Goal: Task Accomplishment & Management: Use online tool/utility

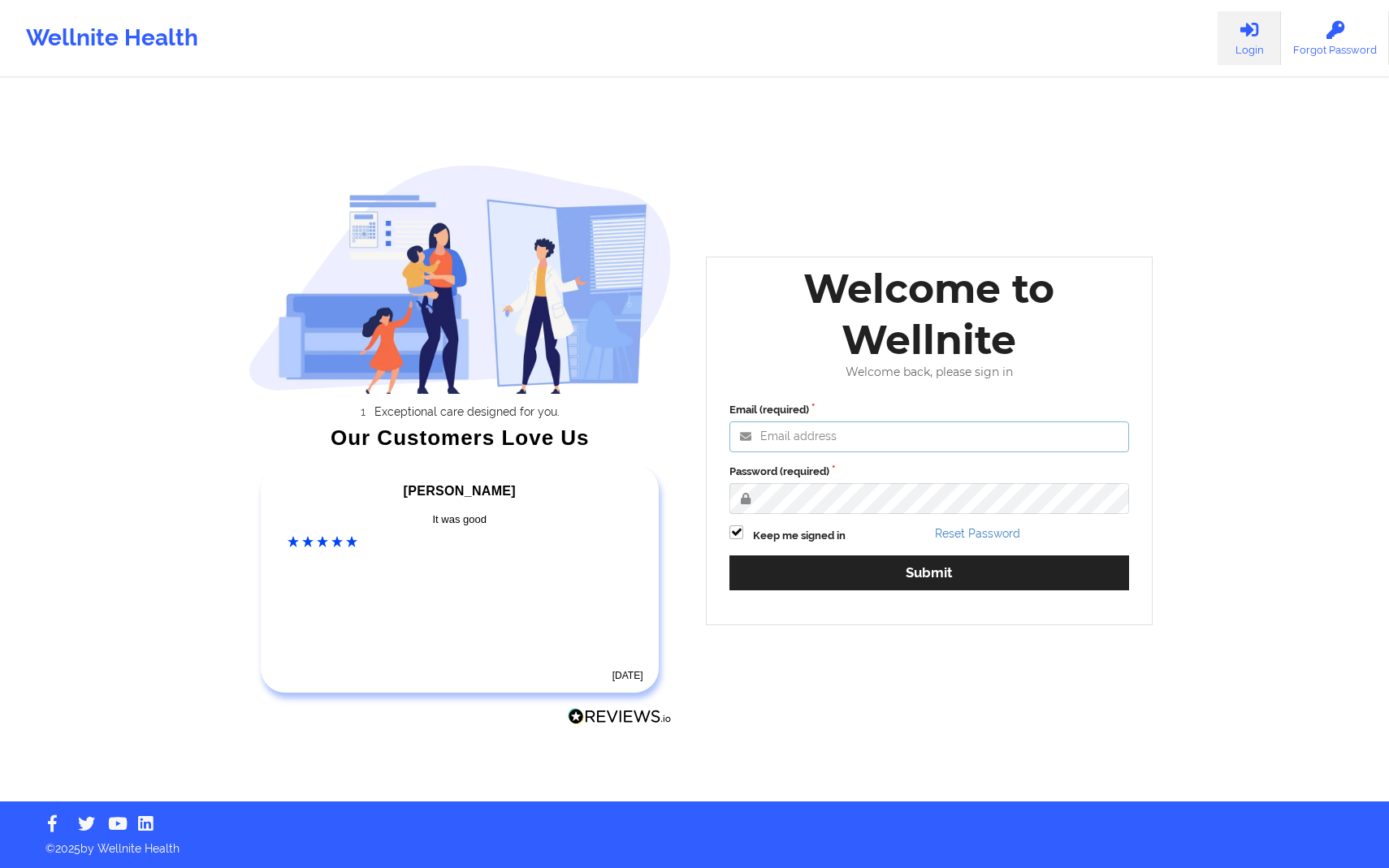
click at [884, 441] on input "Email (required)" at bounding box center [929, 437] width 400 height 31
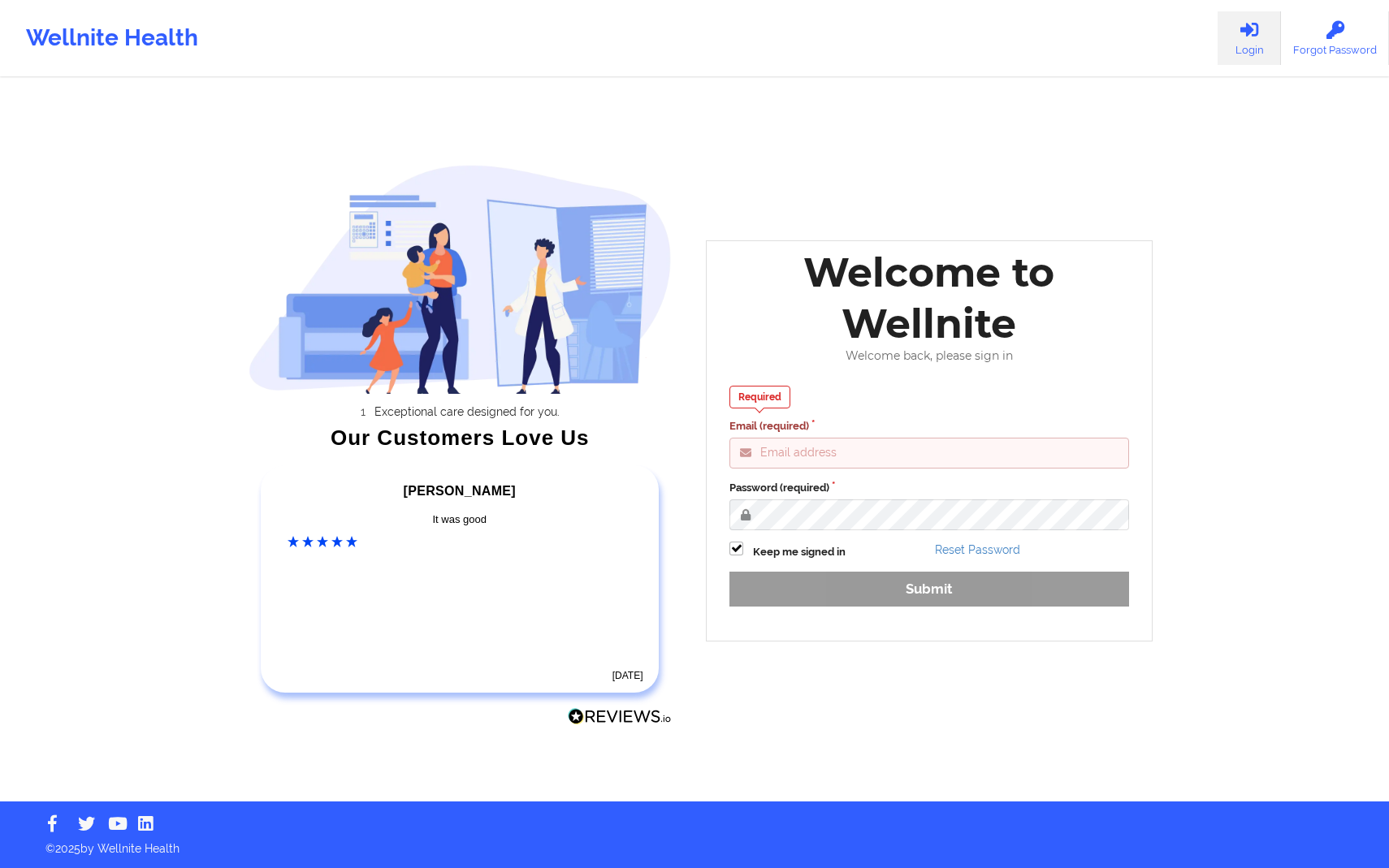
type input "[PERSON_NAME][EMAIL_ADDRESS][DOMAIN_NAME]"
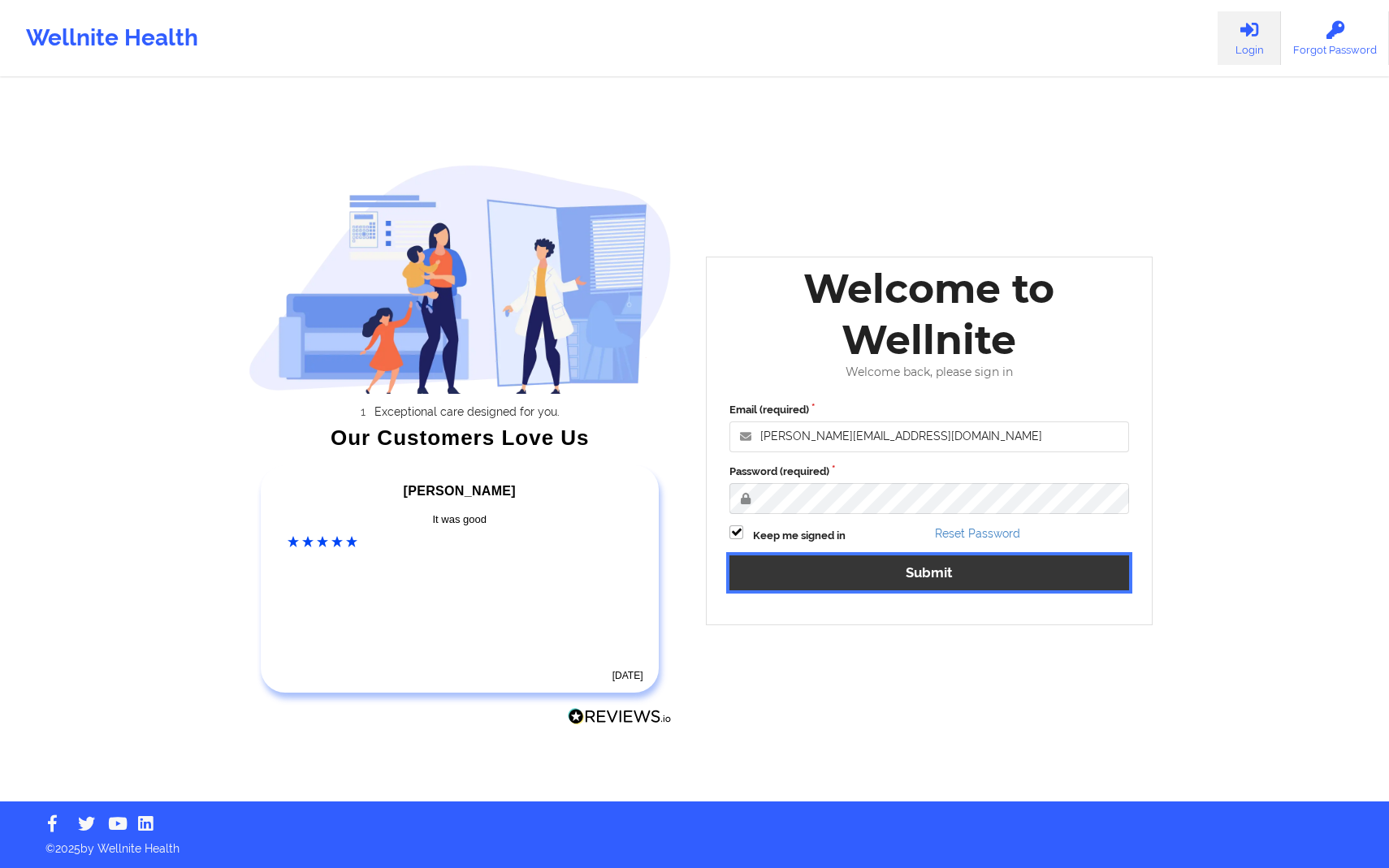
click at [855, 575] on button "Submit" at bounding box center [929, 572] width 400 height 35
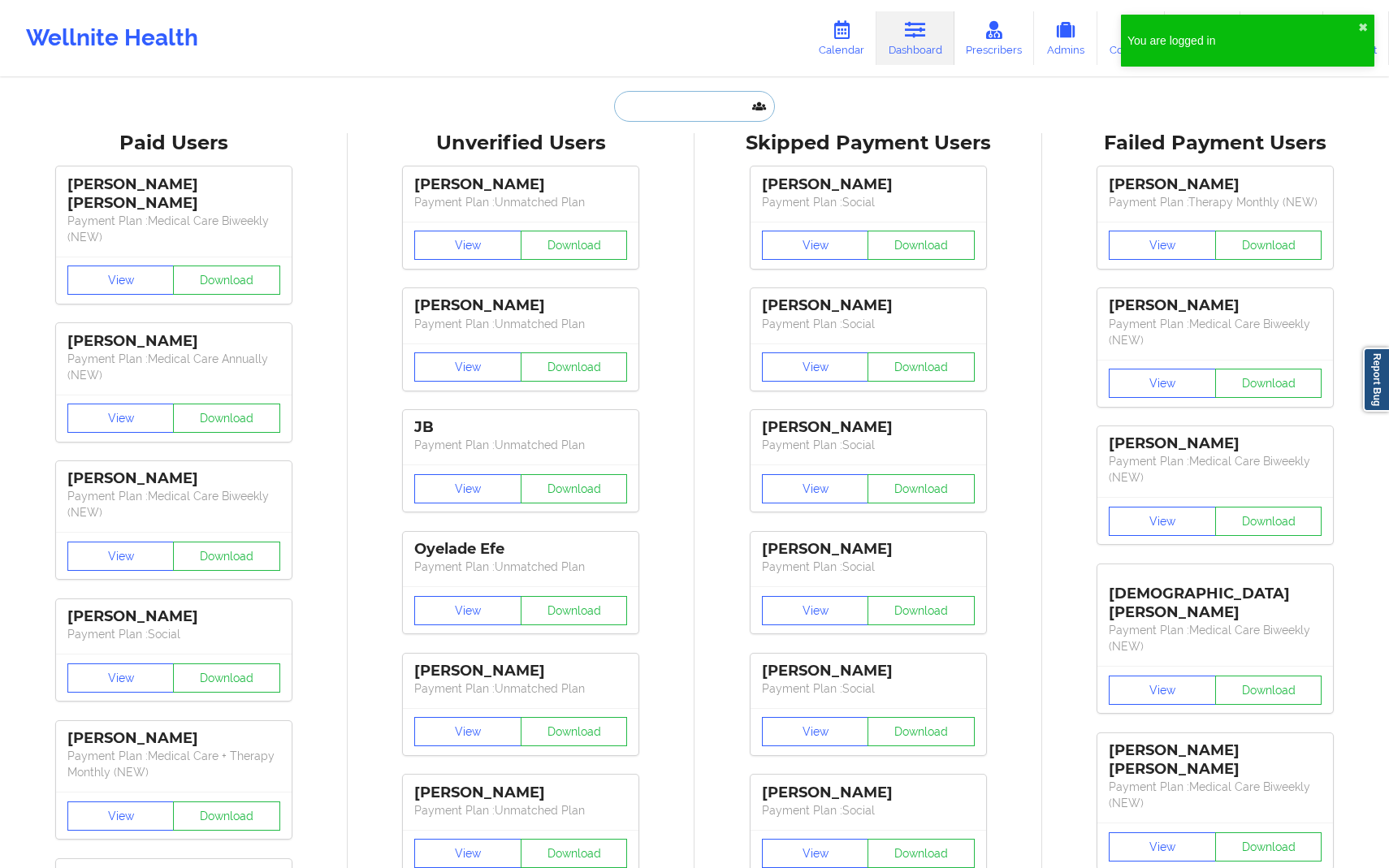
click at [676, 112] on input "text" at bounding box center [694, 106] width 161 height 31
paste input "[EMAIL_ADDRESS][DOMAIN_NAME]"
type input "[EMAIL_ADDRESS][DOMAIN_NAME]"
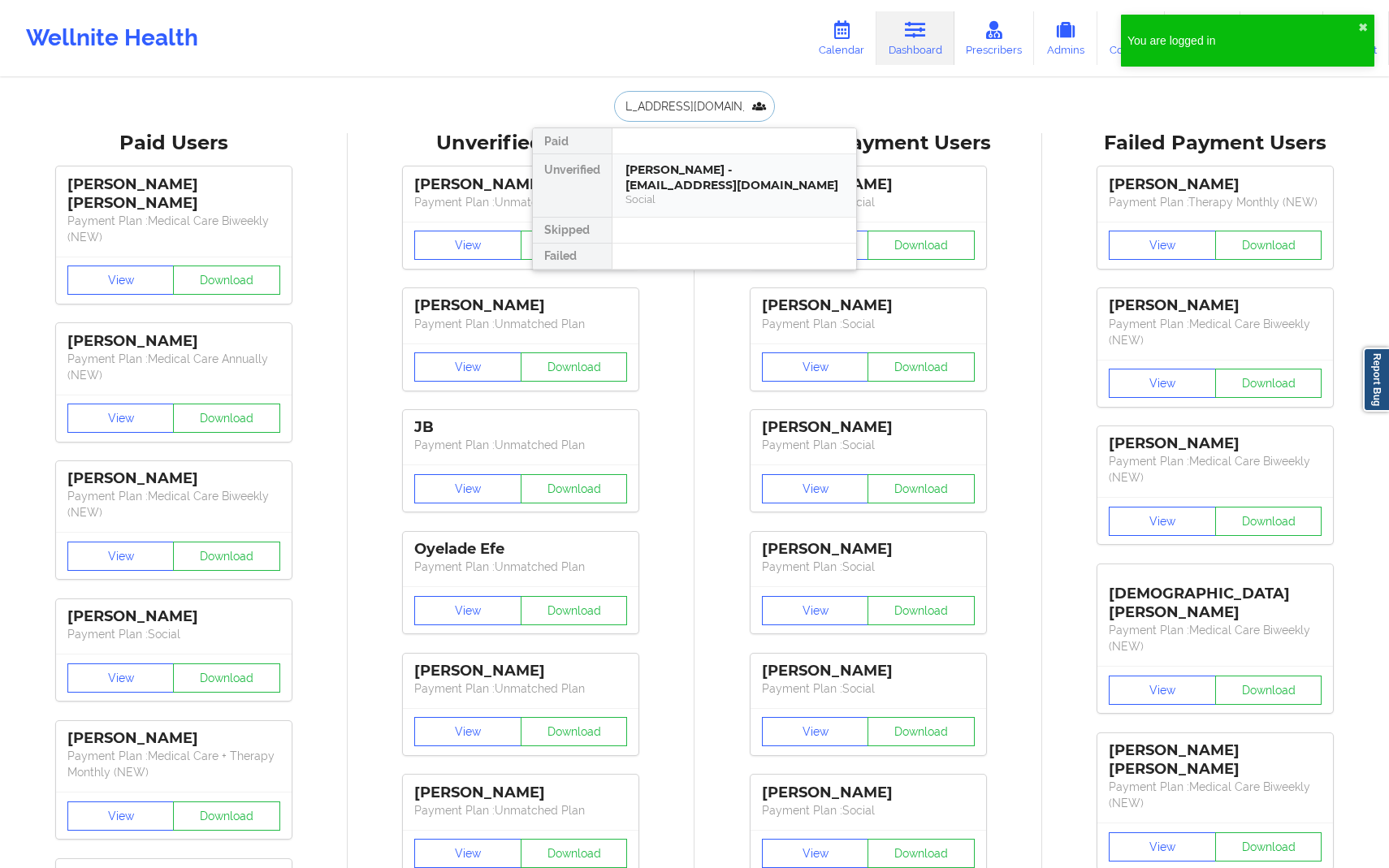
click at [685, 162] on div "[PERSON_NAME] - [EMAIL_ADDRESS][DOMAIN_NAME] Social" at bounding box center [734, 186] width 244 height 63
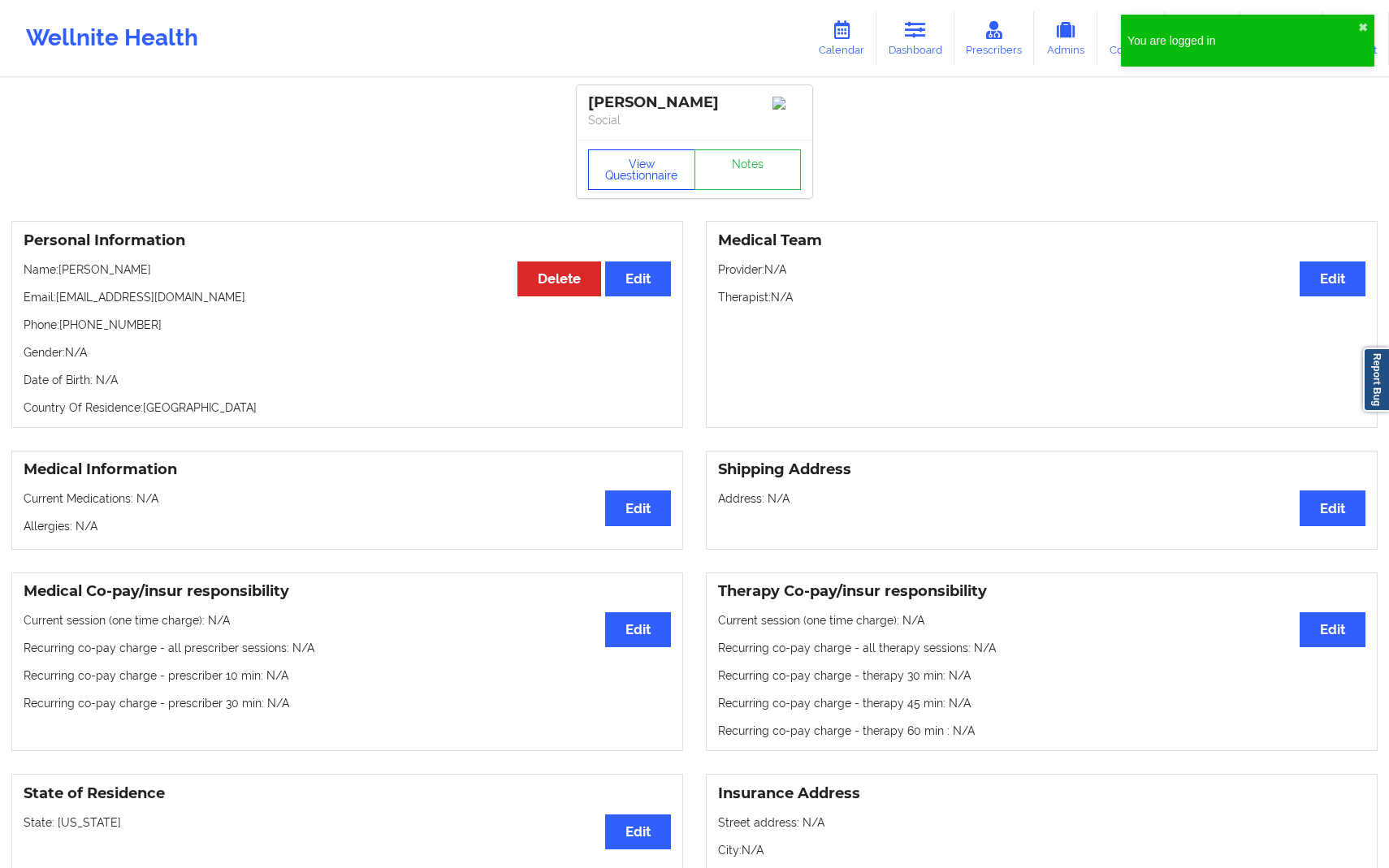
click at [635, 164] on button "View Questionnaire" at bounding box center [641, 169] width 107 height 40
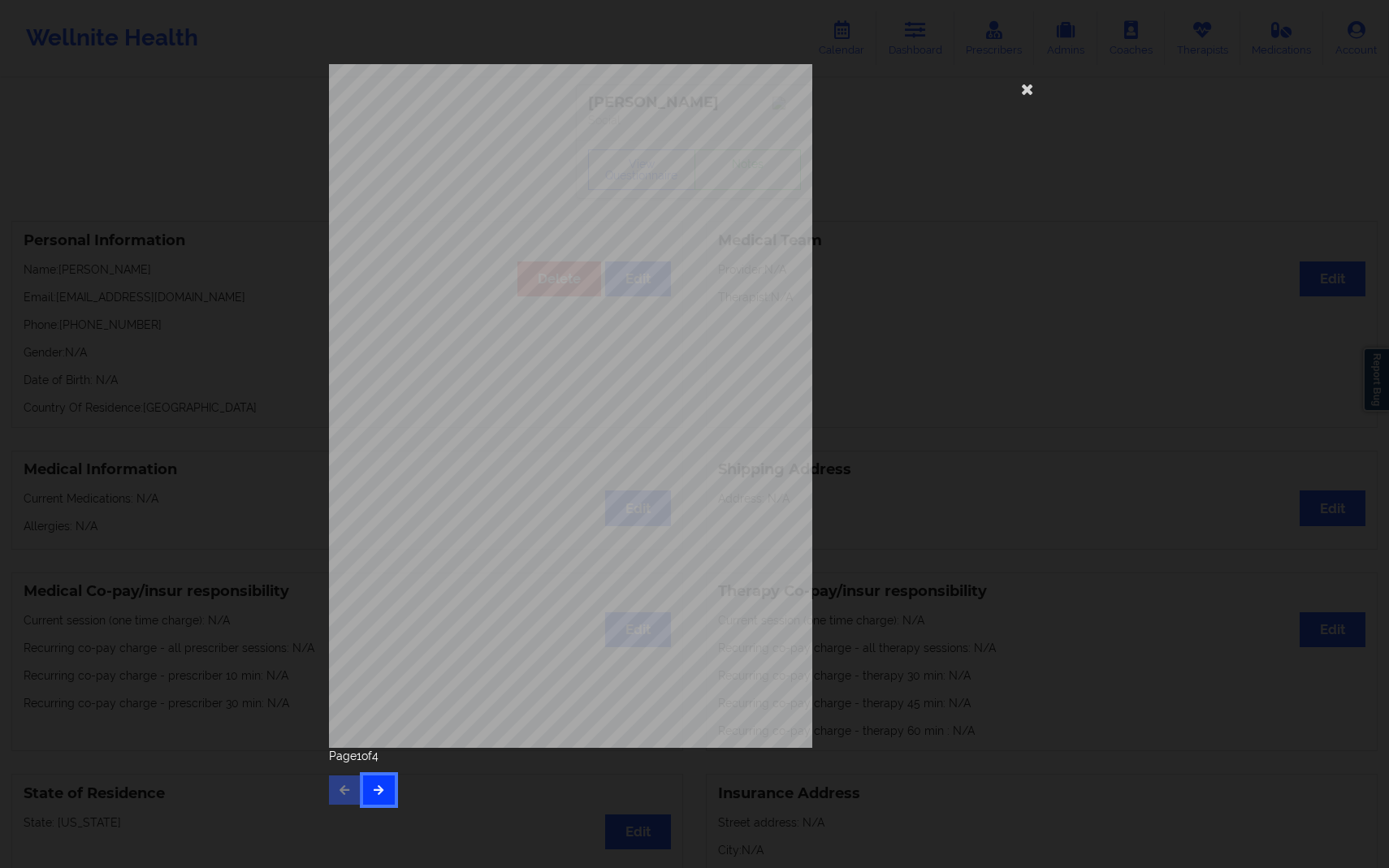
click at [388, 797] on button "button" at bounding box center [378, 790] width 31 height 30
click at [388, 796] on button "button" at bounding box center [378, 790] width 31 height 30
click at [380, 797] on div "Page 4 of 4" at bounding box center [694, 775] width 731 height 57
click at [366, 796] on div "Page 4 of 4" at bounding box center [694, 775] width 731 height 57
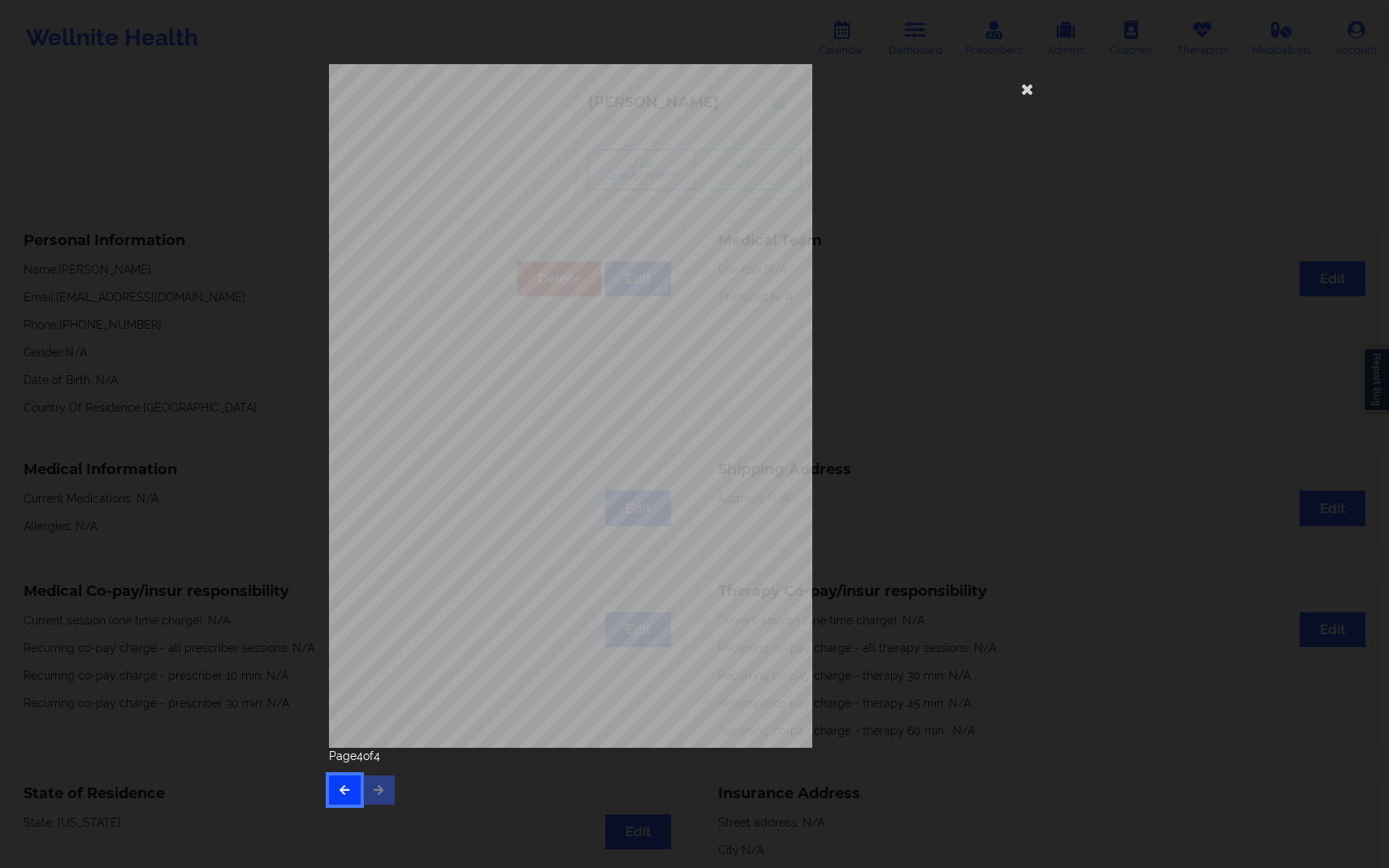
click at [349, 790] on icon "button" at bounding box center [344, 789] width 13 height 10
click at [386, 789] on button "button" at bounding box center [378, 790] width 31 height 30
click at [354, 784] on button "button" at bounding box center [344, 790] width 31 height 30
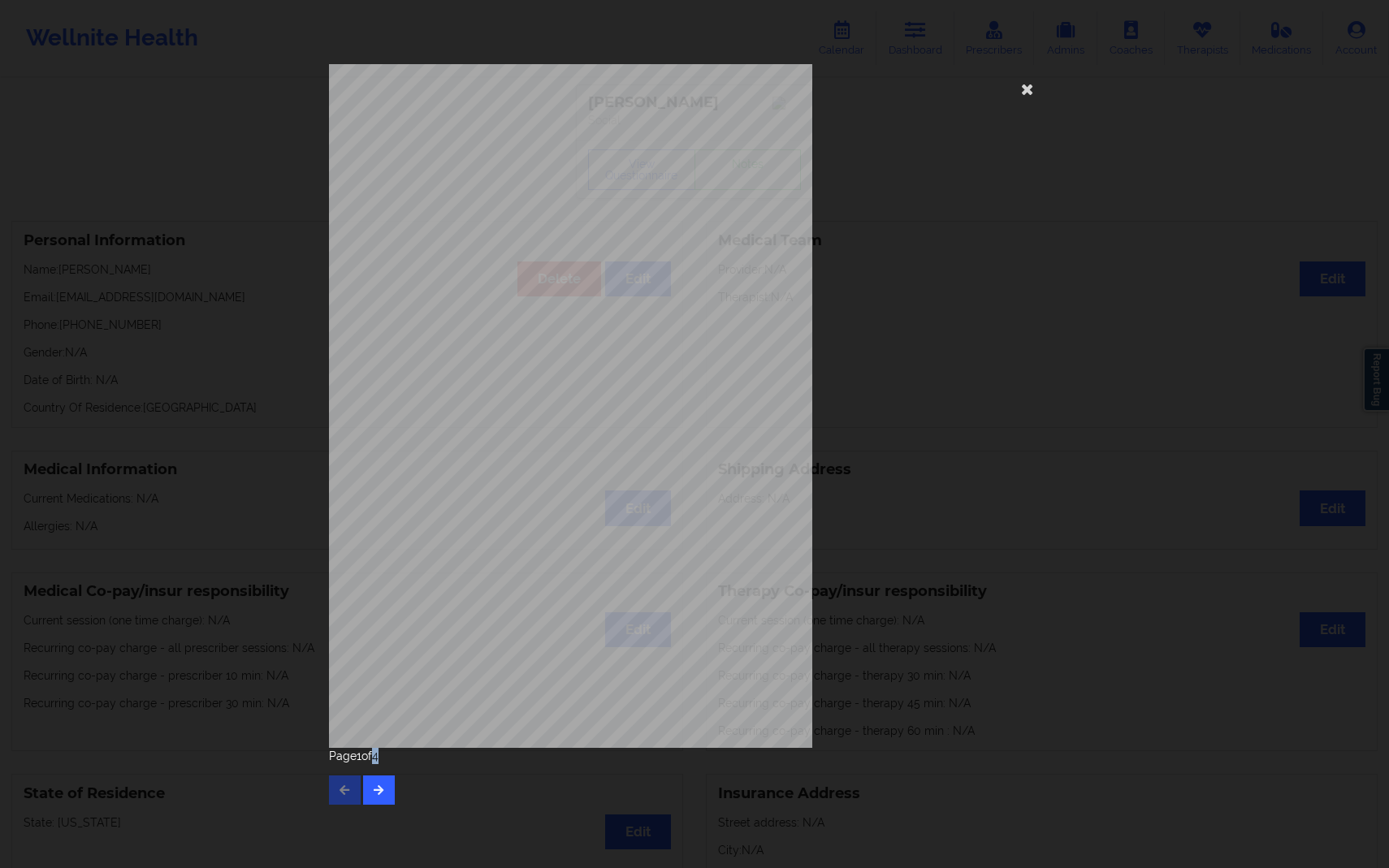
click at [354, 784] on div "Page 1 of 4" at bounding box center [694, 775] width 731 height 57
click at [191, 642] on div "[STREET_ADDRESS] What state do you live in ? [US_STATE] Full Name [PERSON_NAME]…" at bounding box center [694, 434] width 1389 height 868
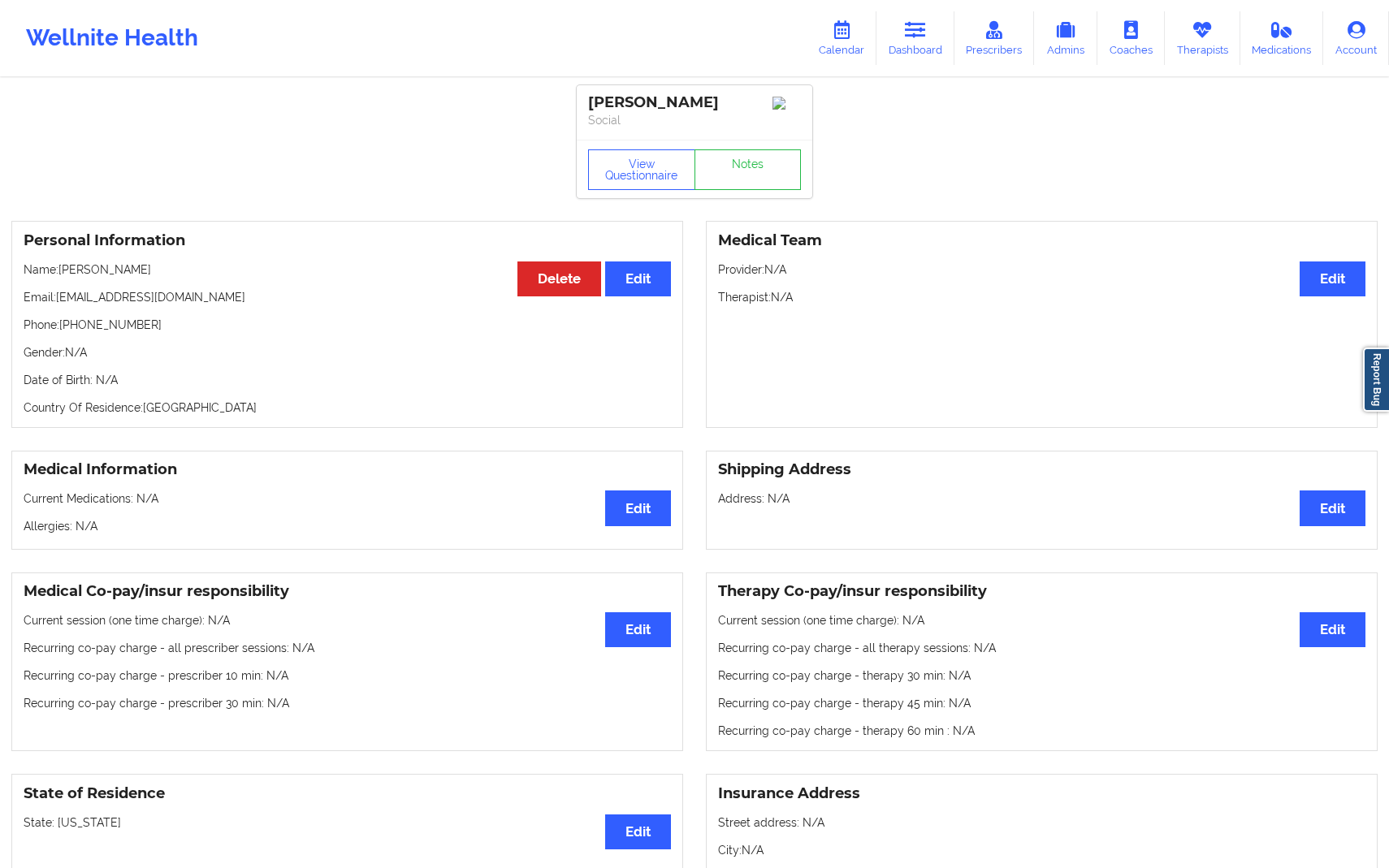
click at [988, 138] on div "[PERSON_NAME] Social View Questionnaire Notes Personal Information Edit Delete …" at bounding box center [694, 840] width 1389 height 1681
click at [922, 43] on link "Dashboard" at bounding box center [915, 39] width 78 height 54
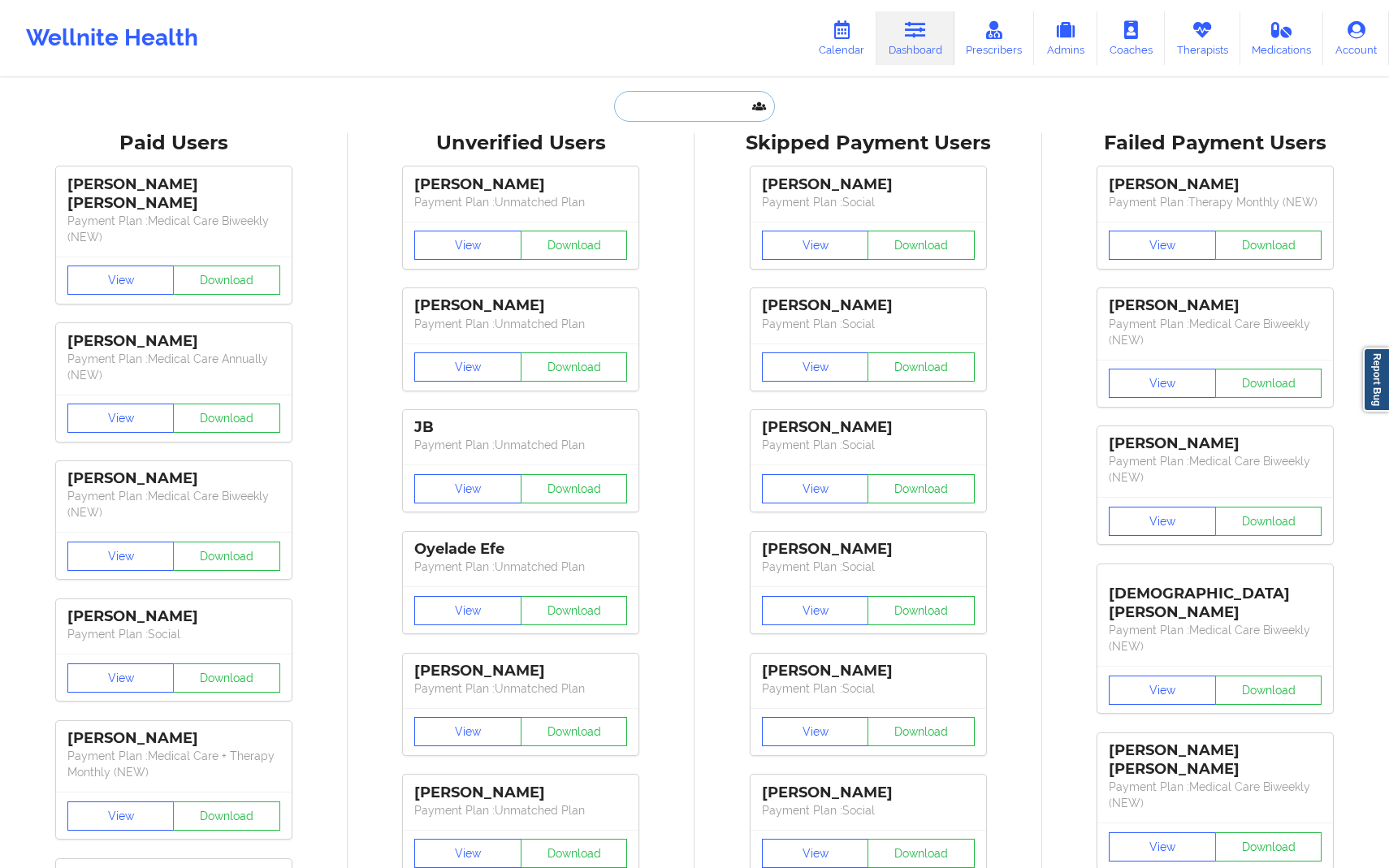
click at [701, 119] on input "text" at bounding box center [694, 106] width 161 height 31
paste input "[EMAIL_ADDRESS][DOMAIN_NAME]"
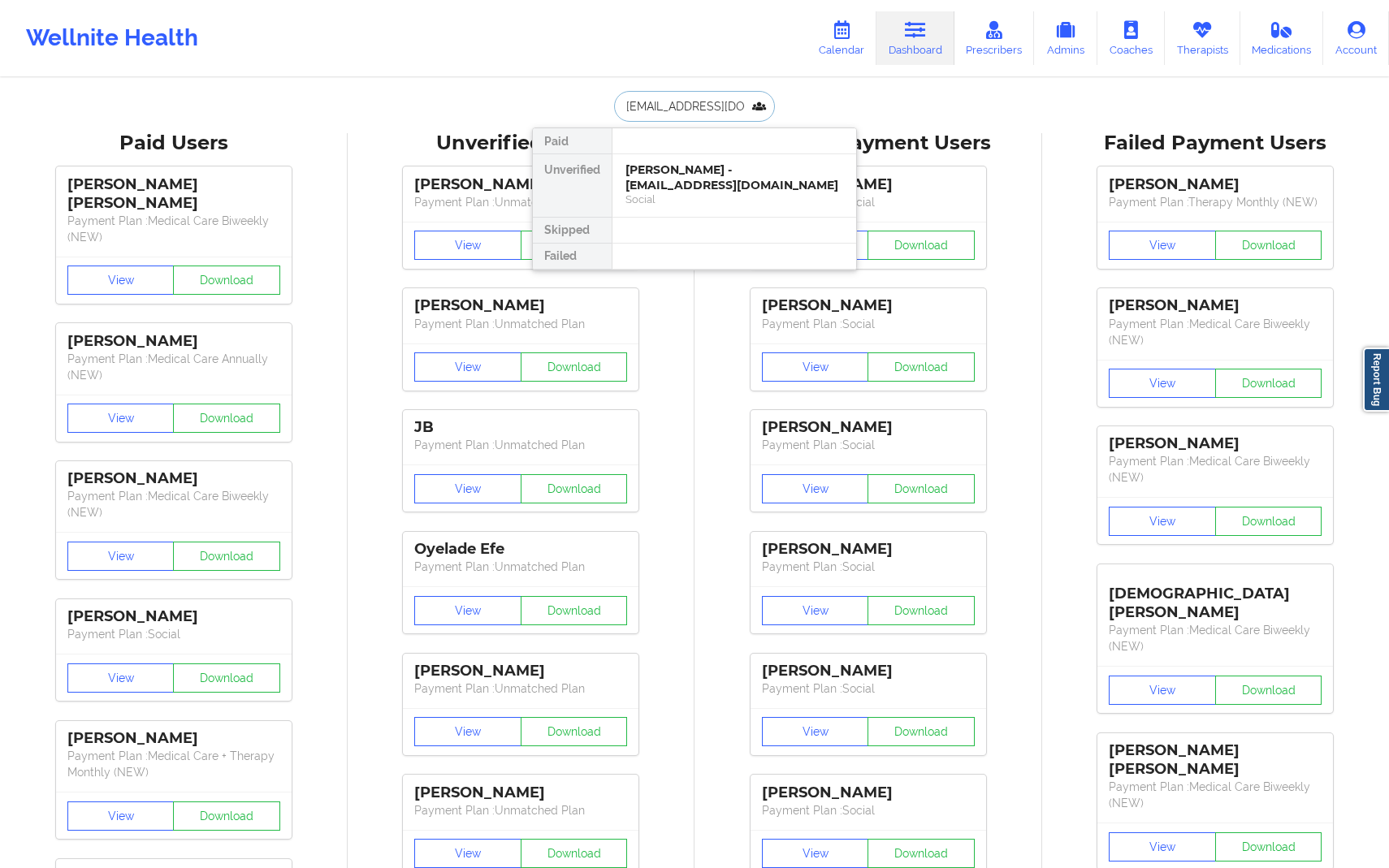
scroll to position [0, 31]
type input "[EMAIL_ADDRESS][DOMAIN_NAME]"
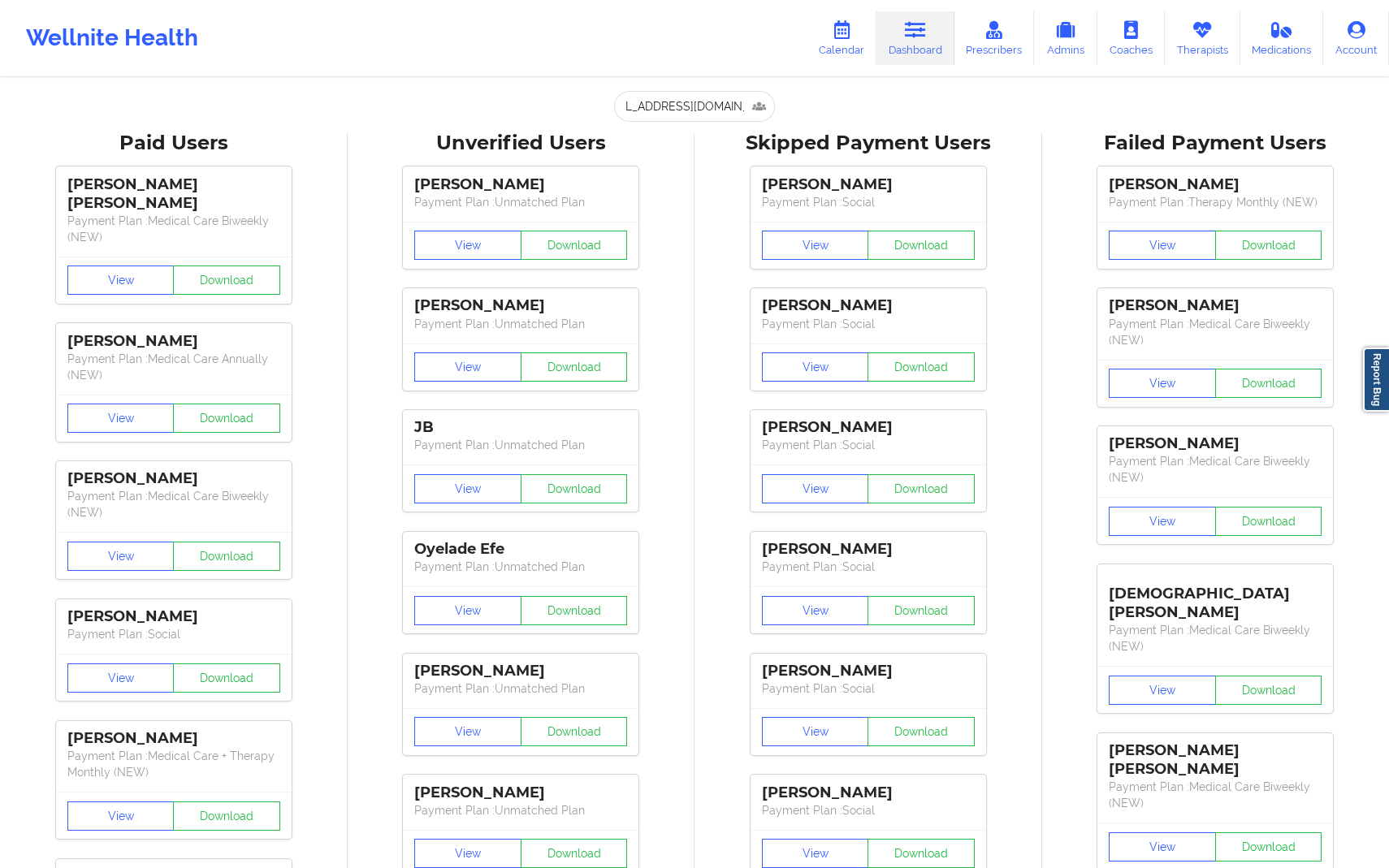
scroll to position [0, 0]
click at [716, 106] on input "[EMAIL_ADDRESS][DOMAIN_NAME]" at bounding box center [694, 106] width 161 height 31
paste input "[EMAIL_ADDRESS][DOMAIN_NAME]"
type input "[EMAIL_ADDRESS][DOMAIN_NAME]"
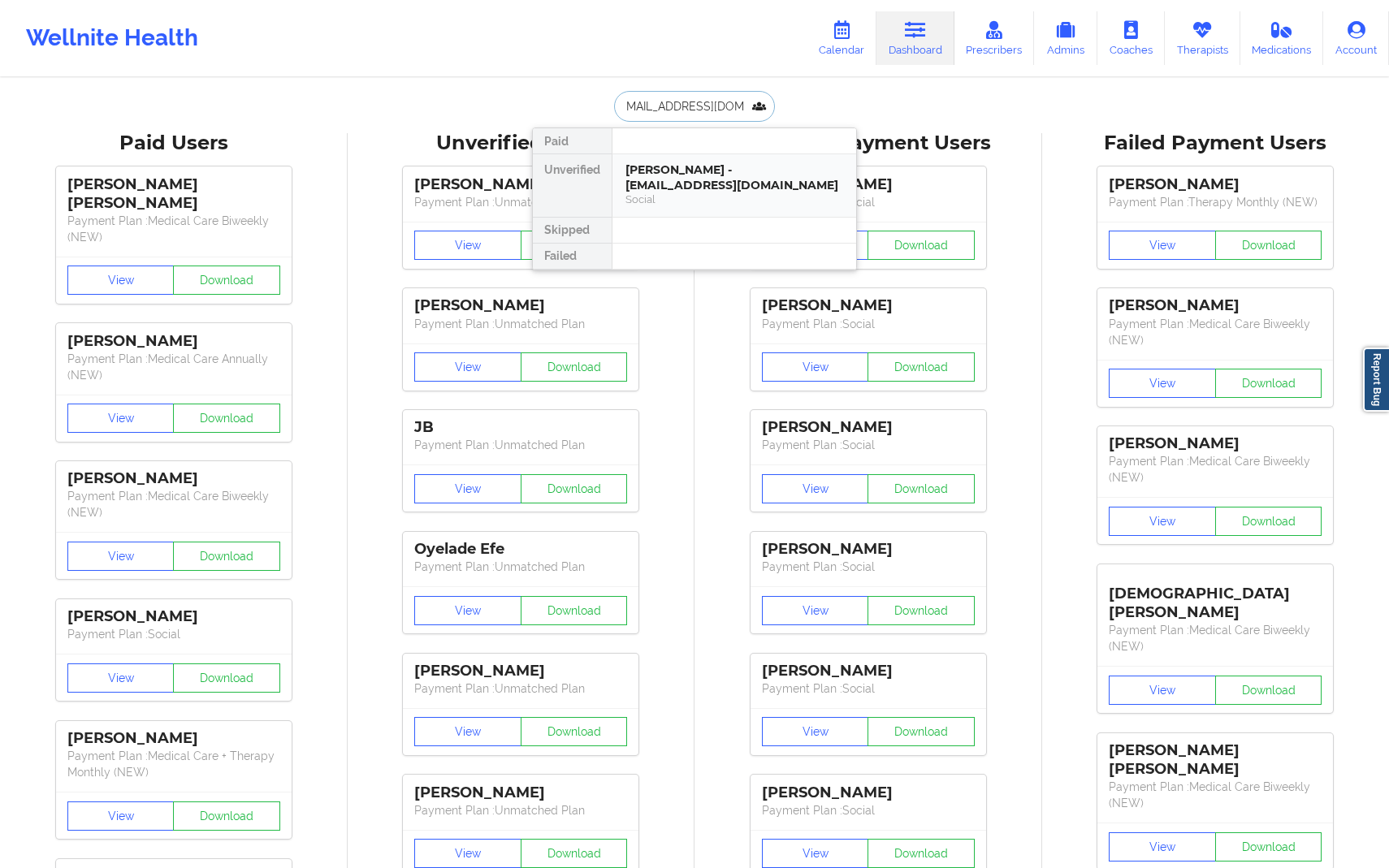
click at [714, 179] on div "[PERSON_NAME] - [EMAIL_ADDRESS][DOMAIN_NAME]" at bounding box center [735, 177] width 218 height 30
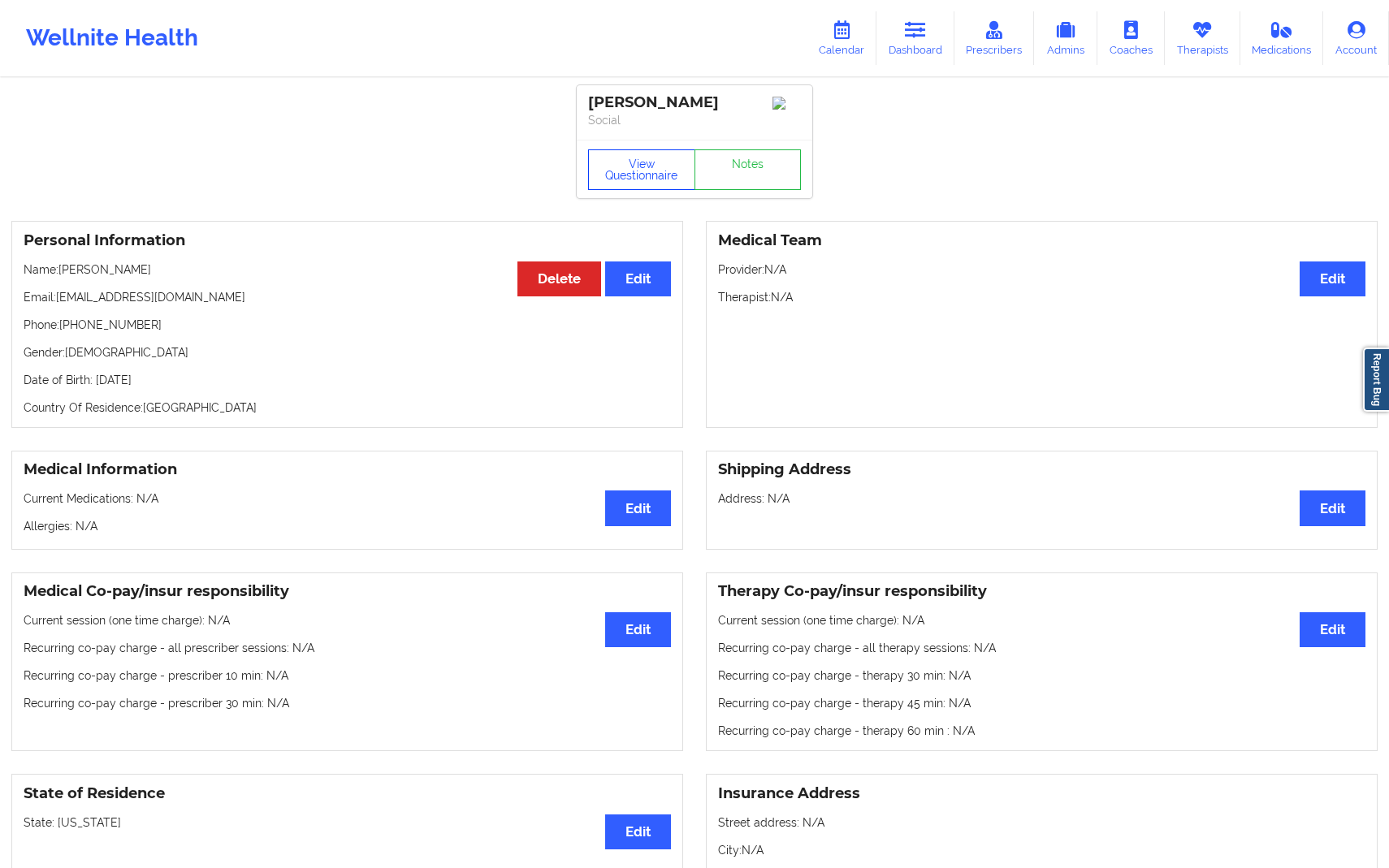
click at [628, 187] on button "View Questionnaire" at bounding box center [641, 169] width 107 height 40
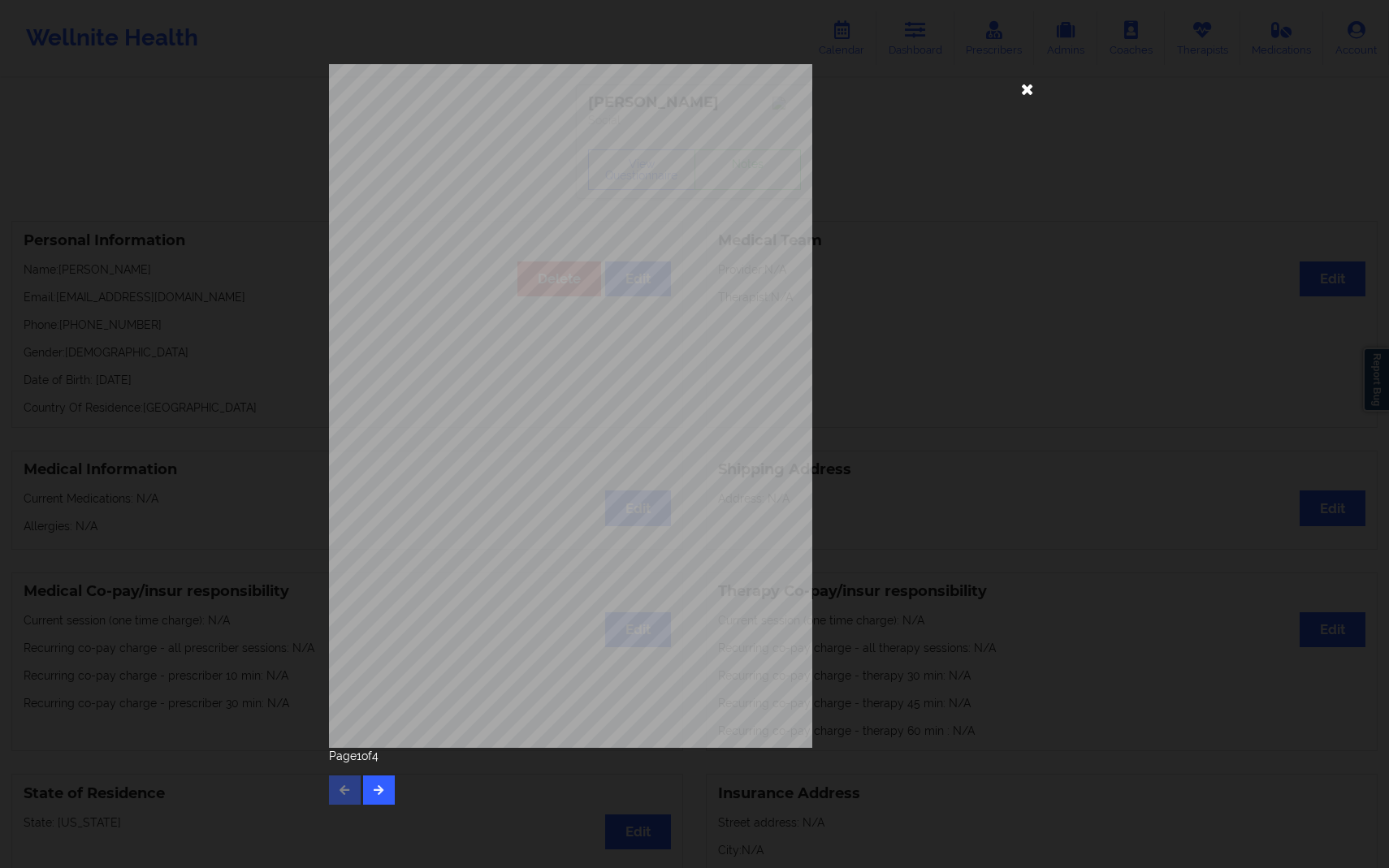
click at [1032, 91] on icon at bounding box center [1028, 88] width 26 height 26
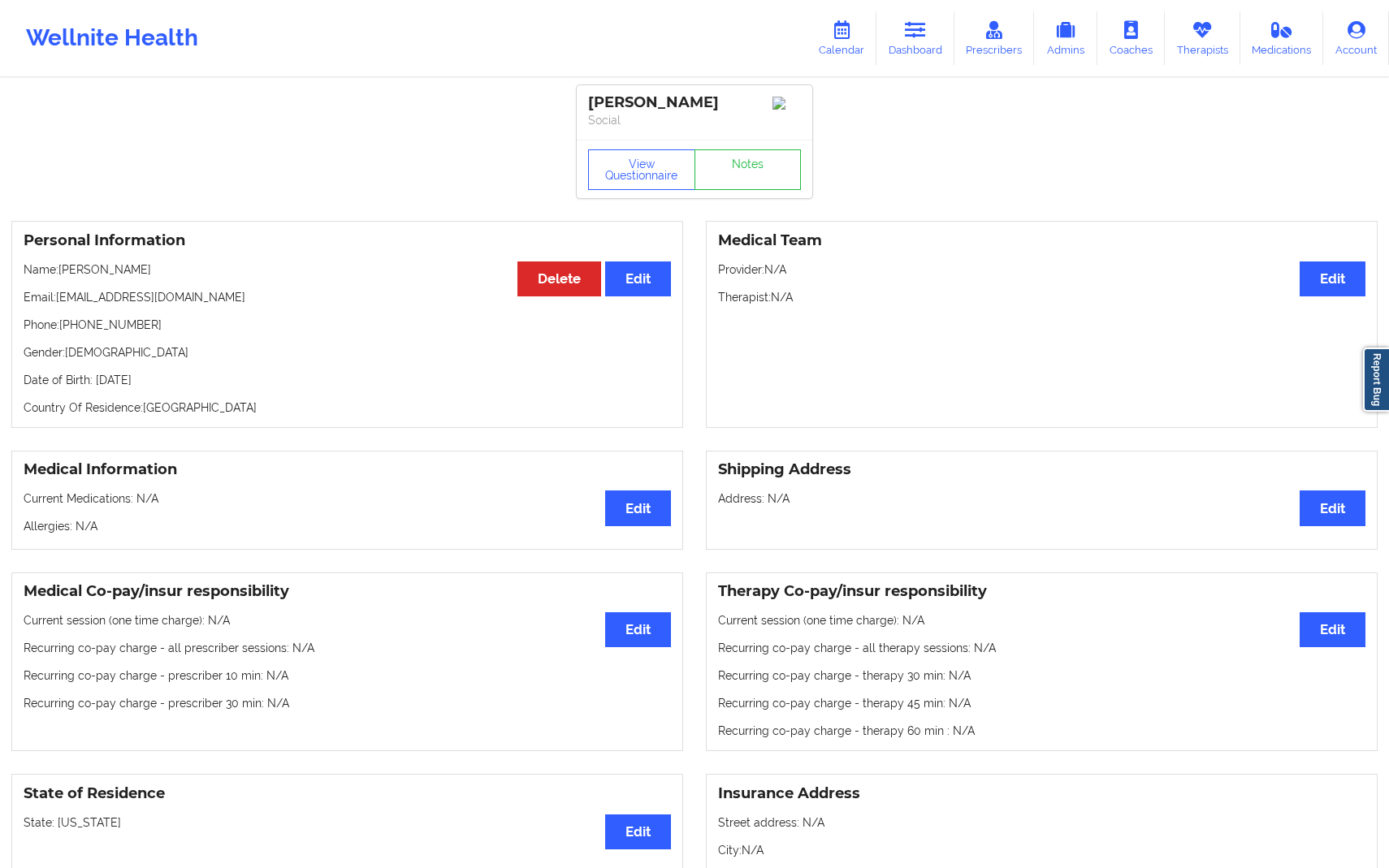
drag, startPoint x: 56, startPoint y: 306, endPoint x: 184, endPoint y: 297, distance: 128.3
click at [184, 297] on p "Email: [EMAIL_ADDRESS][DOMAIN_NAME]" at bounding box center [347, 297] width 647 height 16
drag, startPoint x: 184, startPoint y: 297, endPoint x: 58, endPoint y: 296, distance: 126.0
click at [58, 296] on p "Email: [EMAIL_ADDRESS][DOMAIN_NAME]" at bounding box center [347, 297] width 647 height 16
copy p "[EMAIL_ADDRESS][DOMAIN_NAME]"
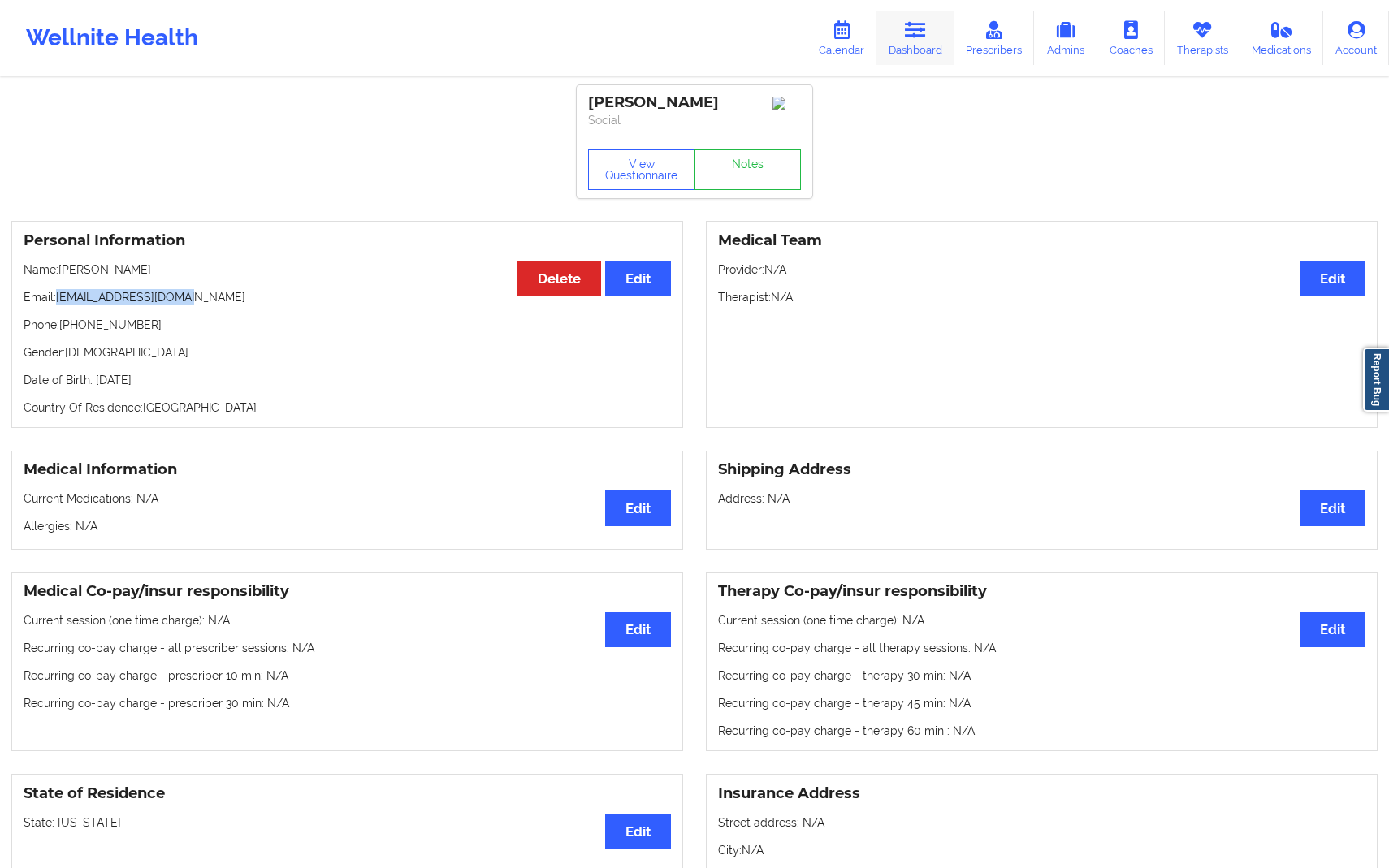
click at [917, 47] on link "Dashboard" at bounding box center [915, 39] width 78 height 54
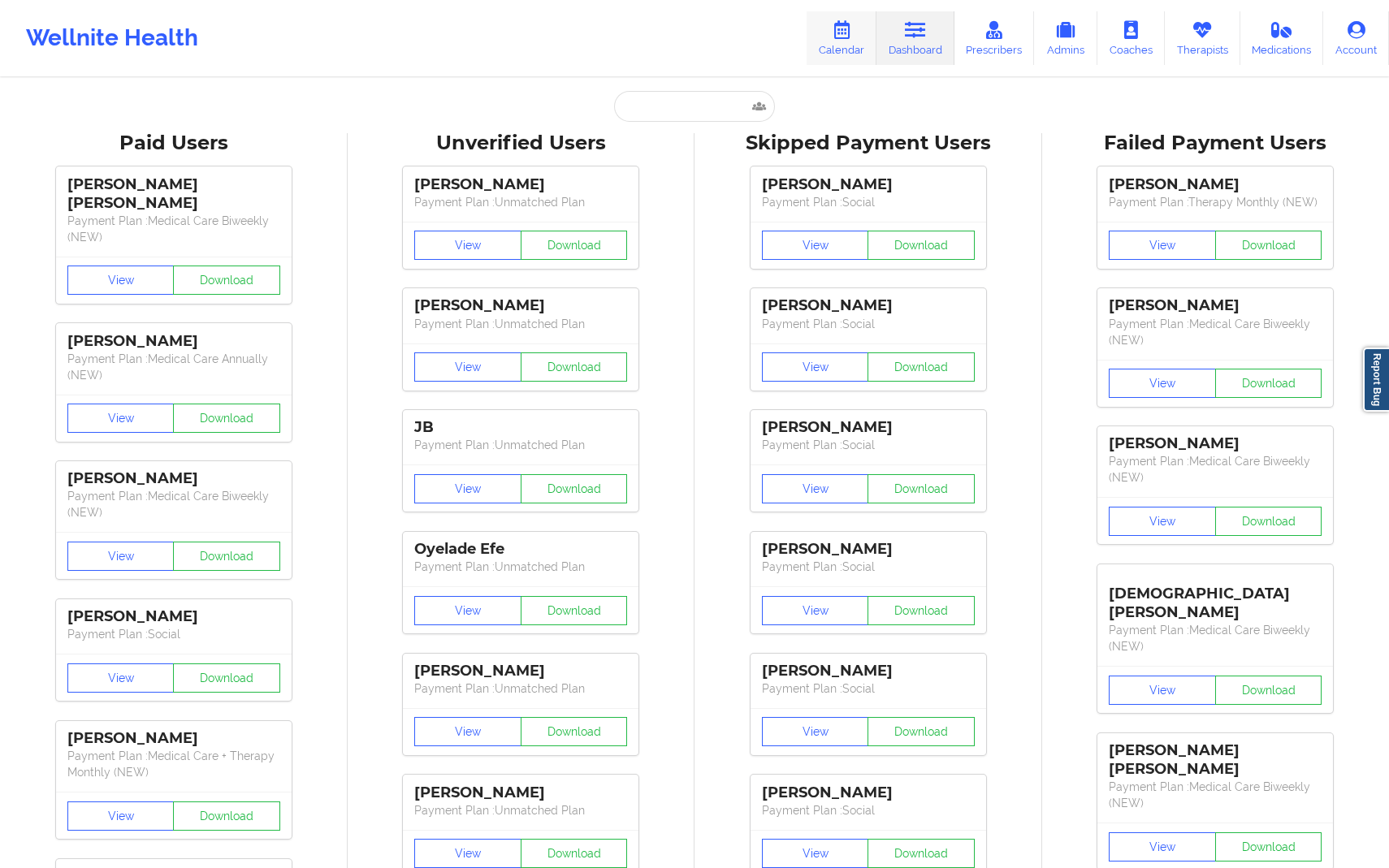
click at [868, 49] on link "Calendar" at bounding box center [841, 39] width 70 height 54
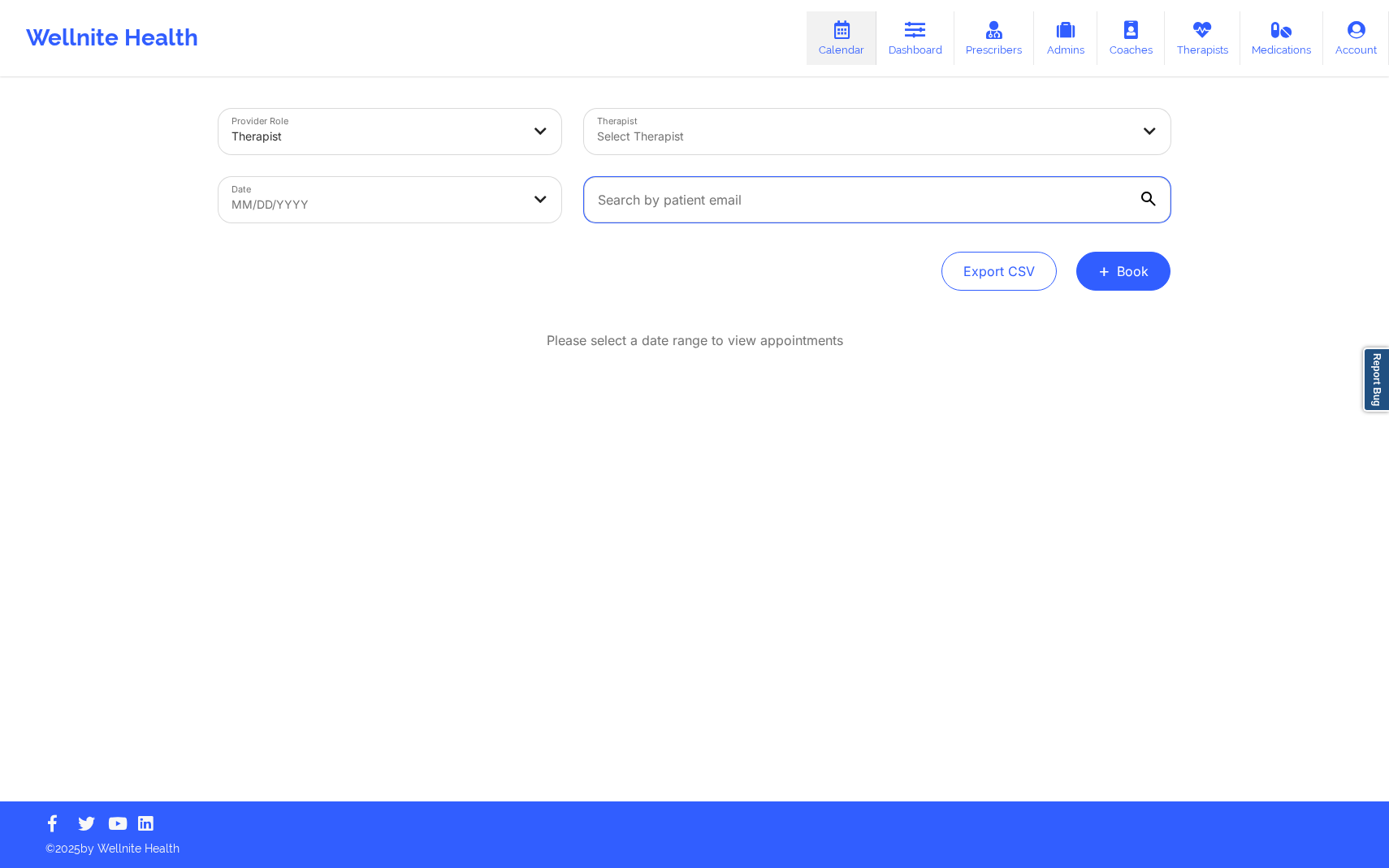
click at [695, 190] on input "text" at bounding box center [877, 199] width 586 height 46
paste input "[EMAIL_ADDRESS][DOMAIN_NAME]"
type input "[EMAIL_ADDRESS][DOMAIN_NAME]"
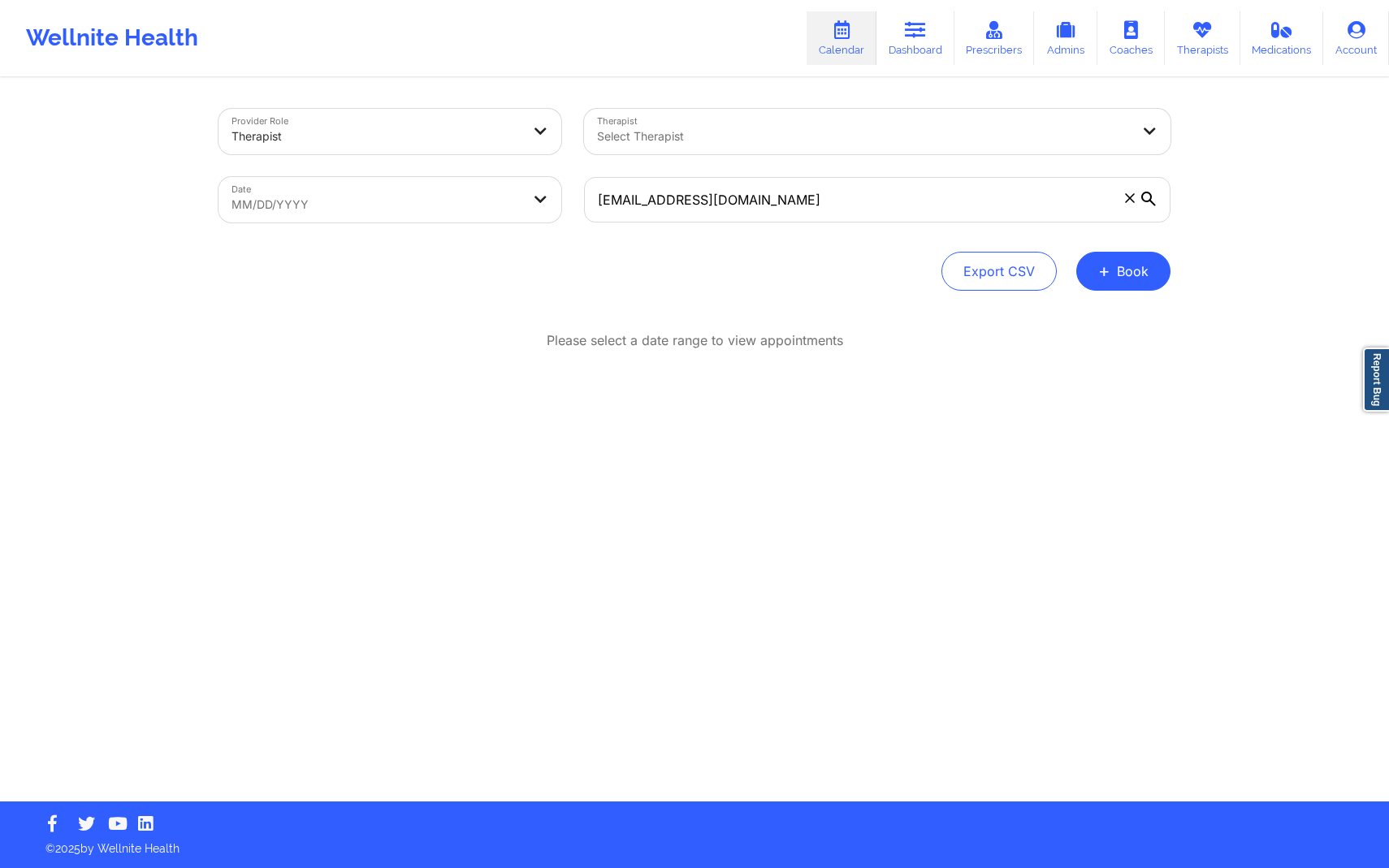
click at [1141, 200] on icon at bounding box center [1148, 199] width 14 height 14
click at [1141, 200] on input "[EMAIL_ADDRESS][DOMAIN_NAME]" at bounding box center [877, 199] width 586 height 46
click at [1150, 196] on icon at bounding box center [1148, 199] width 14 height 14
click at [1150, 196] on input "[EMAIL_ADDRESS][DOMAIN_NAME]" at bounding box center [877, 199] width 586 height 46
click at [691, 287] on div "Export CSV + Book" at bounding box center [694, 270] width 952 height 39
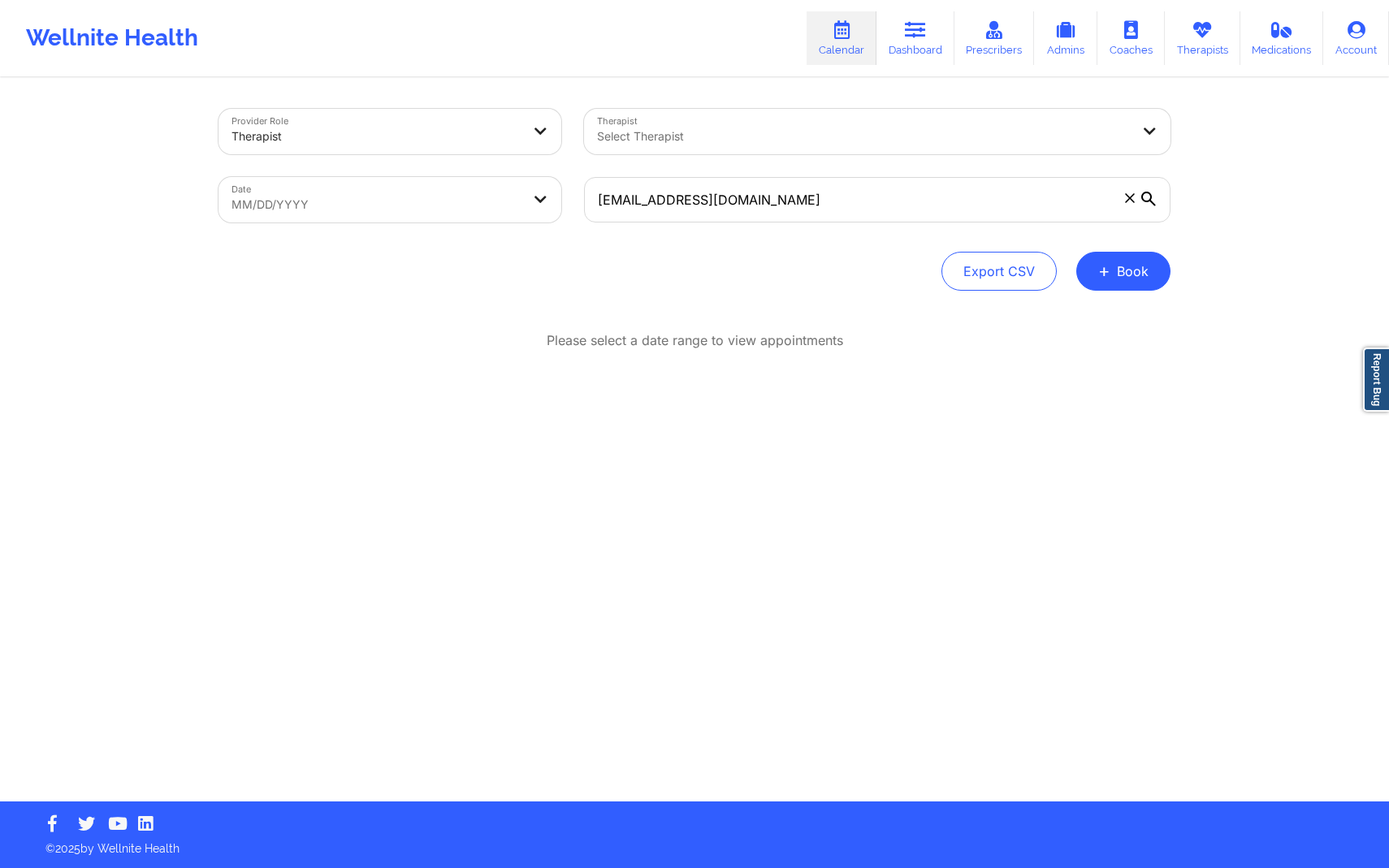
click at [741, 445] on div "Please select a date range to view appointments" at bounding box center [694, 394] width 952 height 124
click at [520, 128] on div at bounding box center [377, 137] width 289 height 20
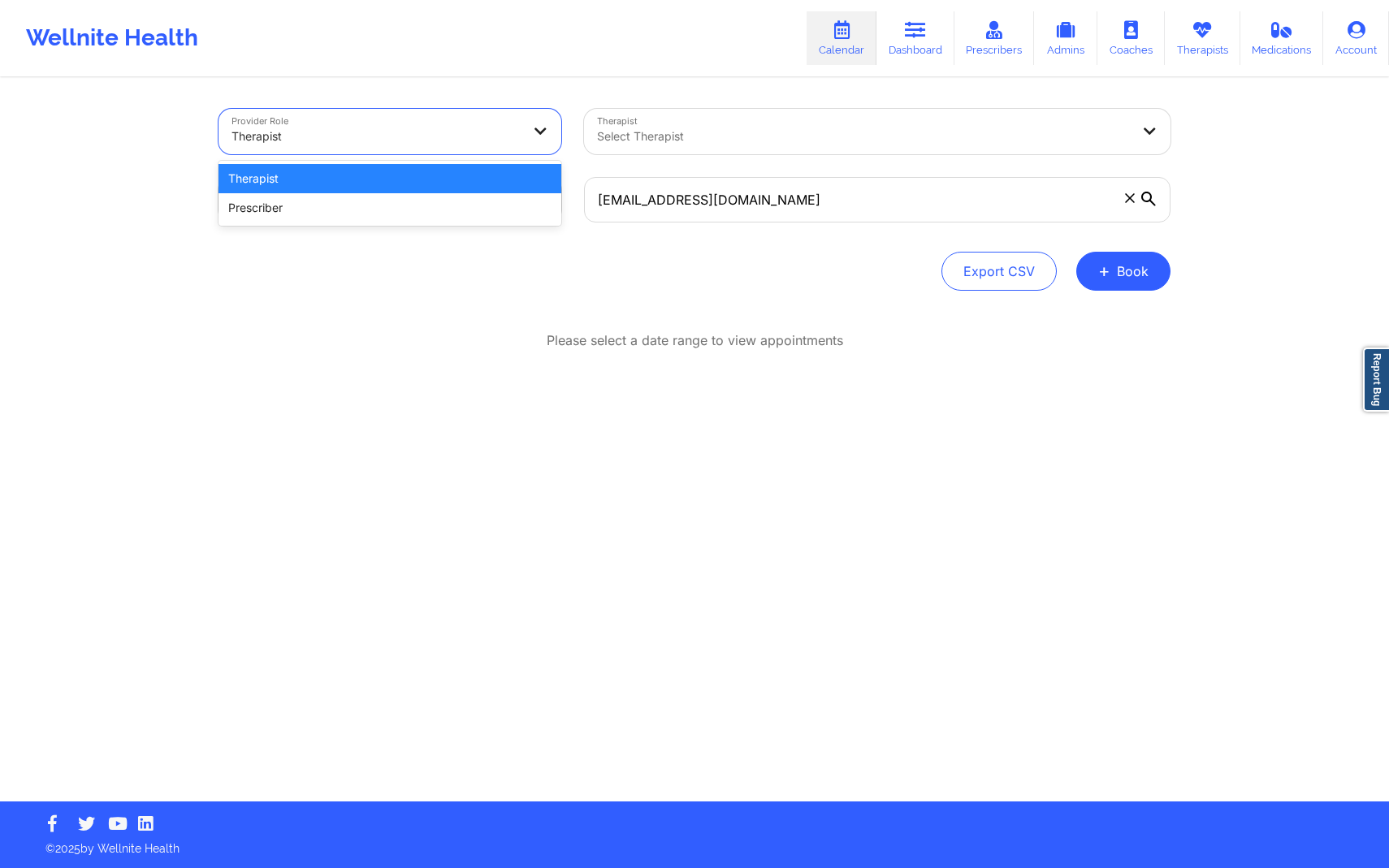
click at [520, 128] on div at bounding box center [377, 137] width 289 height 20
click at [901, 127] on div at bounding box center [863, 137] width 533 height 20
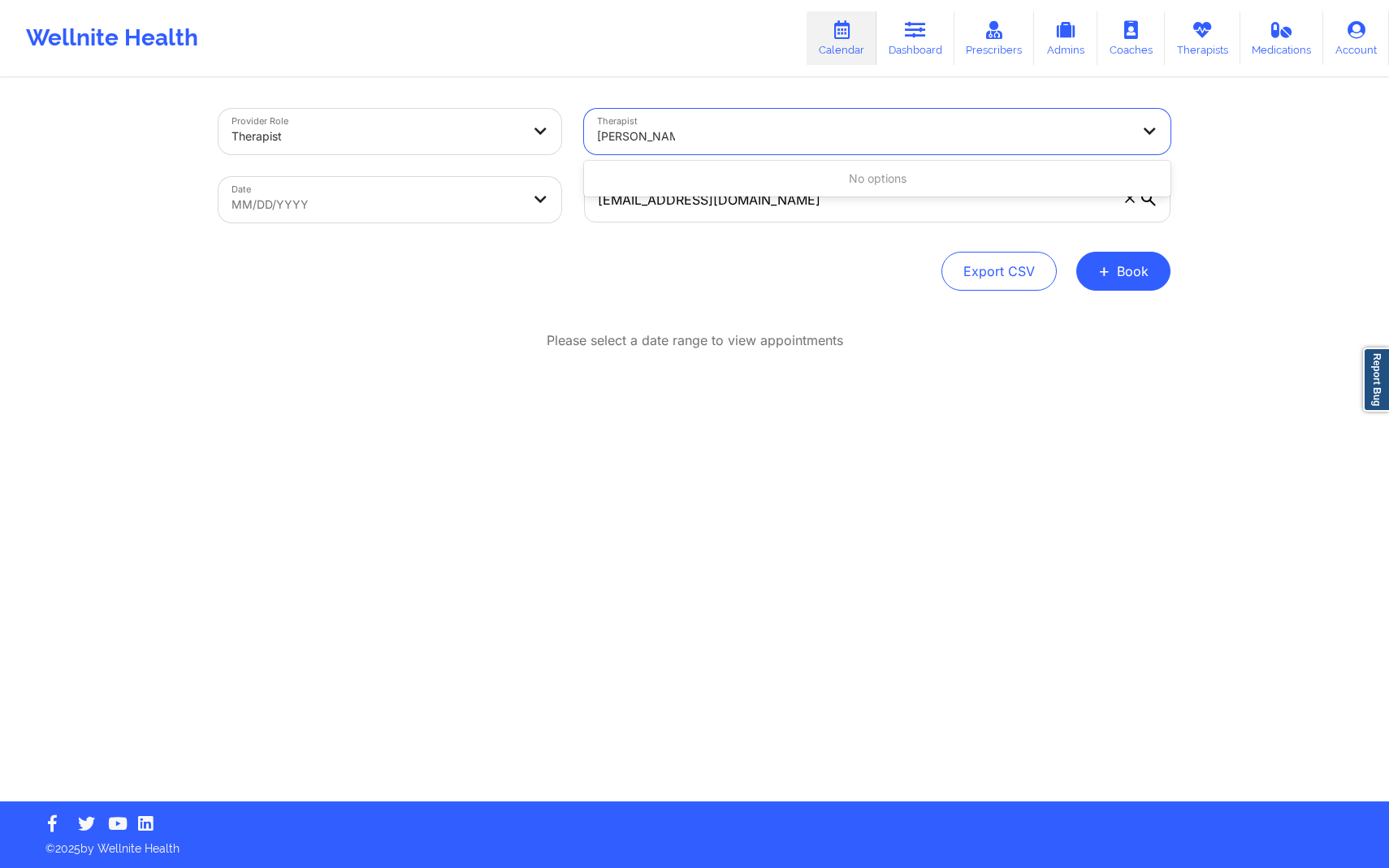
type input "[PERSON_NAME]"
click at [581, 364] on div "Please select a date range to view appointments" at bounding box center [694, 394] width 952 height 124
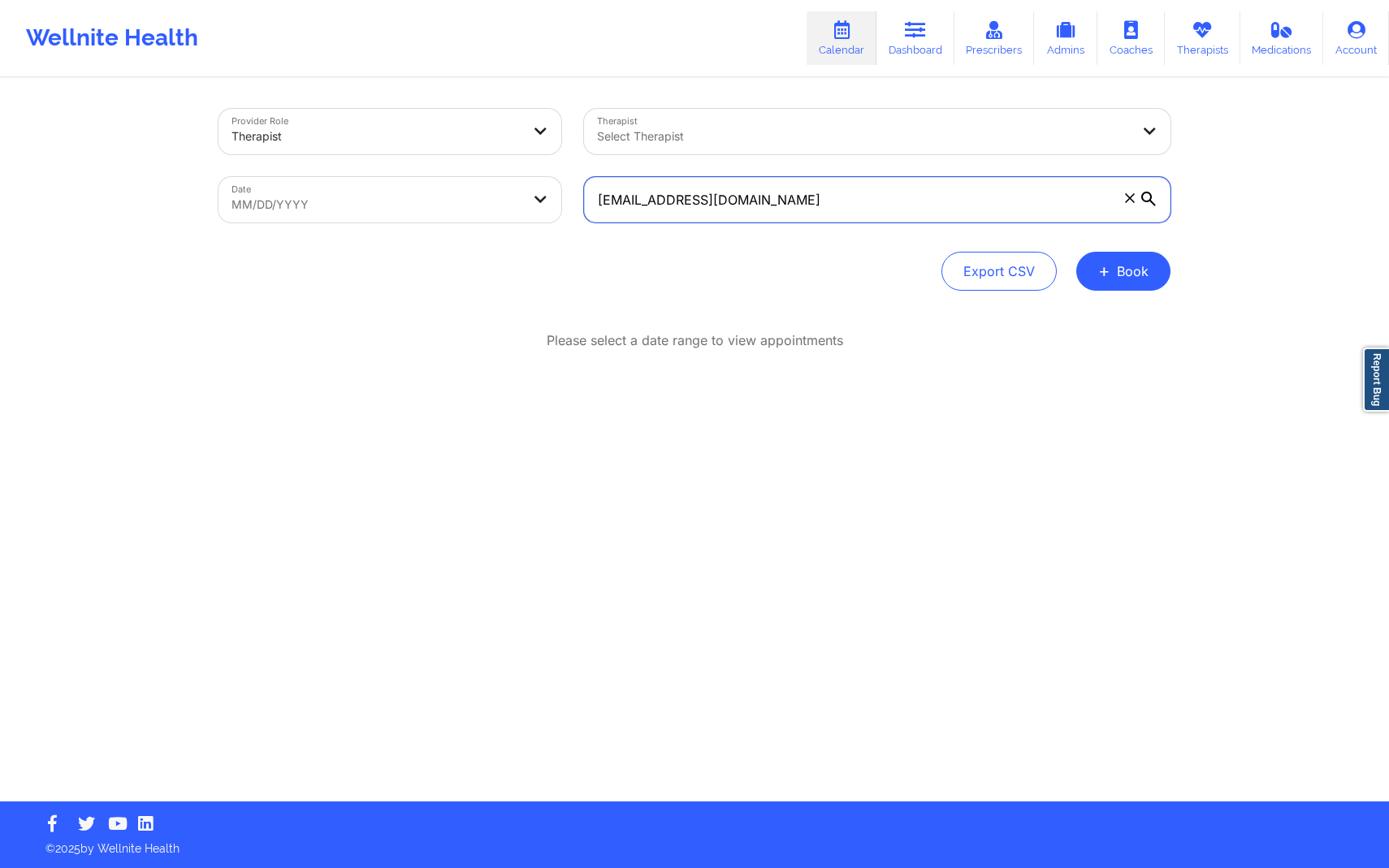
click at [677, 199] on input "[EMAIL_ADDRESS][DOMAIN_NAME]" at bounding box center [877, 199] width 586 height 46
drag, startPoint x: 1073, startPoint y: 194, endPoint x: 316, endPoint y: 182, distance: 757.1
click at [316, 182] on div "Provider Role Therapist Therapist Select Therapist Date MM/DD/YYYY [EMAIL_ADDRE…" at bounding box center [694, 165] width 975 height 137
paste input "[EMAIL_ADDRESS][DOMAIN_NAME]"
type input "[EMAIL_ADDRESS][DOMAIN_NAME]"
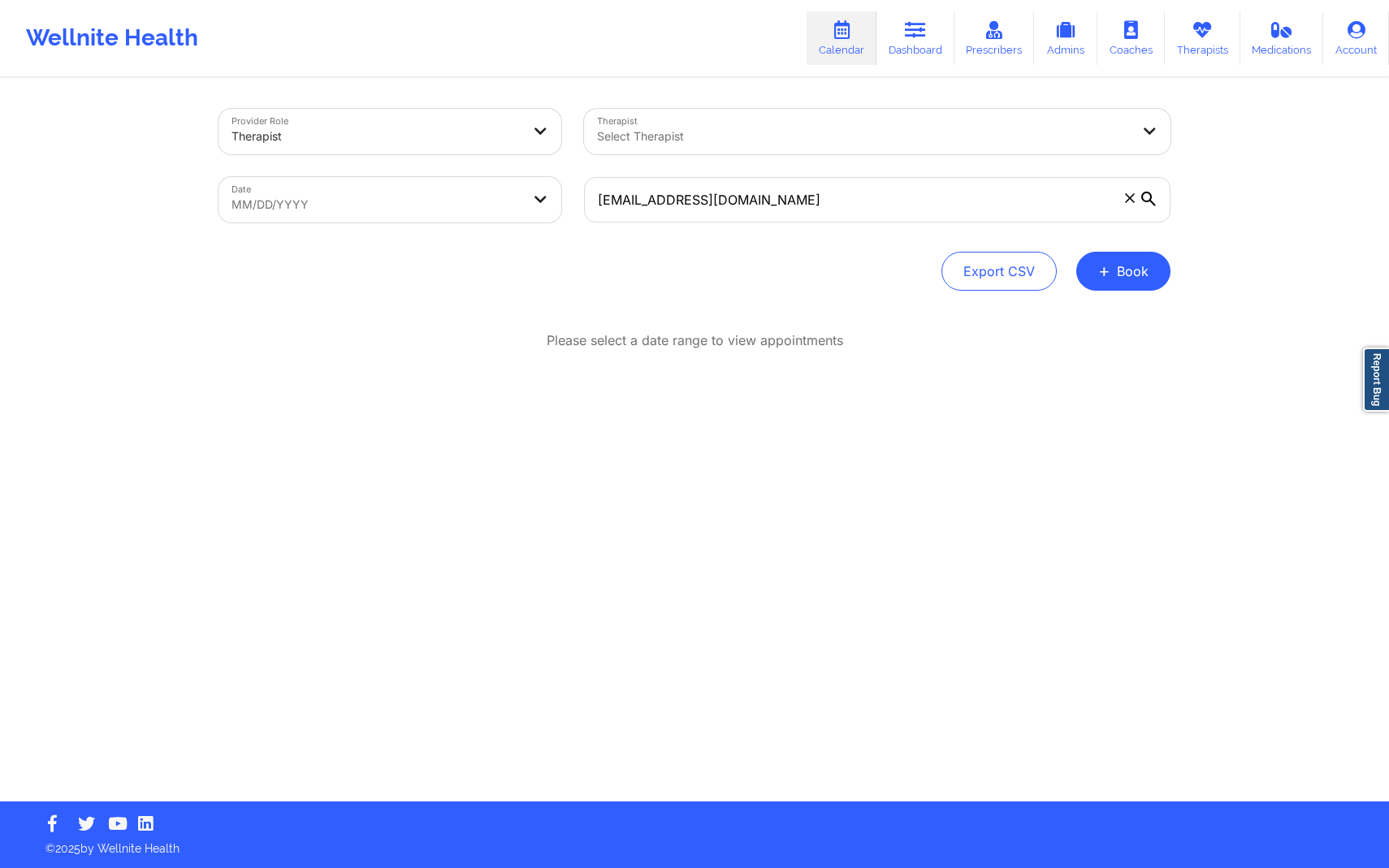
click at [1150, 195] on icon at bounding box center [1148, 199] width 14 height 14
click at [1150, 195] on input "[EMAIL_ADDRESS][DOMAIN_NAME]" at bounding box center [877, 199] width 586 height 46
click at [1129, 198] on icon at bounding box center [1129, 198] width 9 height 9
click at [1129, 198] on input "[EMAIL_ADDRESS][DOMAIN_NAME]" at bounding box center [877, 199] width 586 height 46
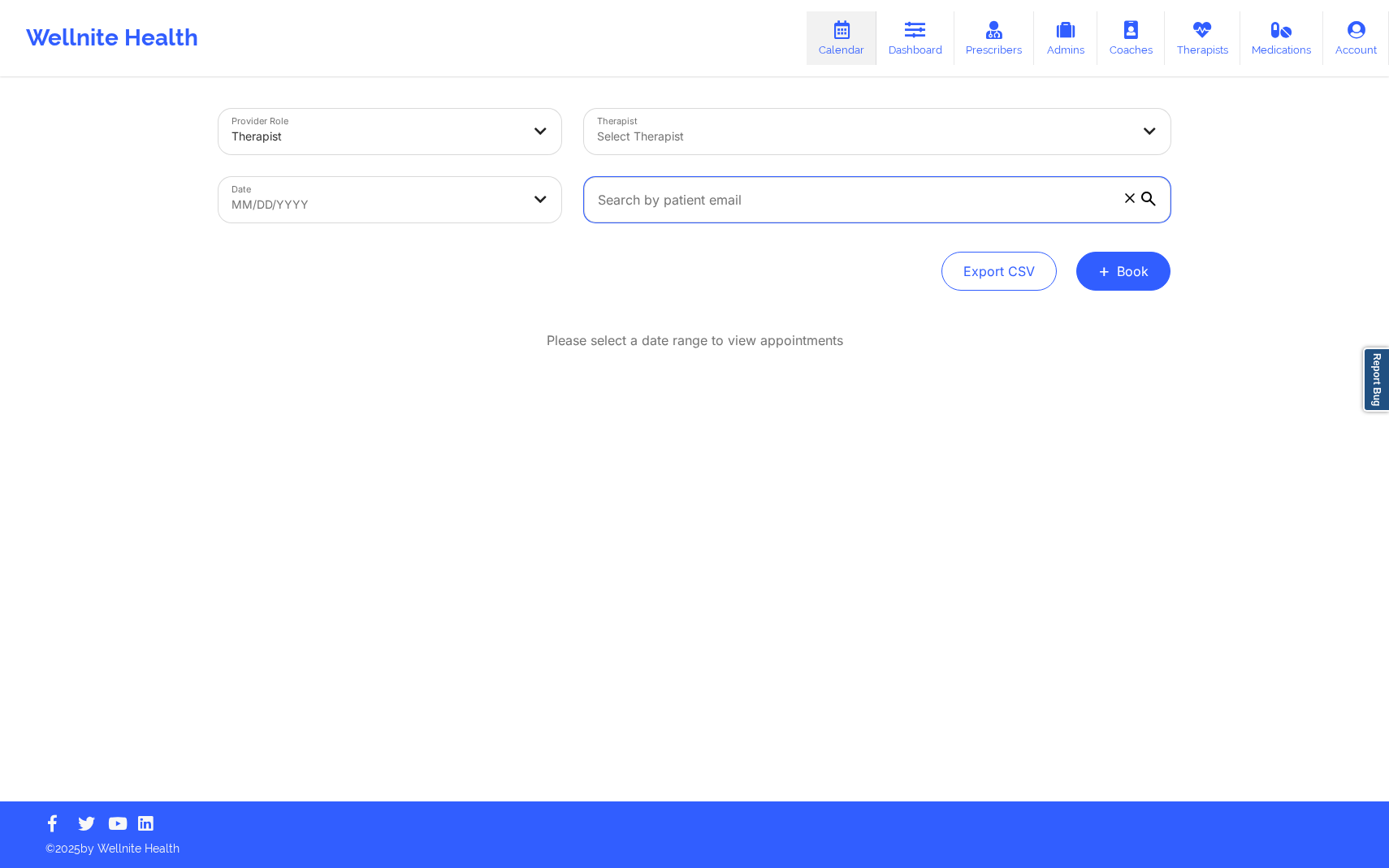
click at [1129, 198] on input "text" at bounding box center [877, 199] width 586 height 46
select select "2025-8"
select select "2025-9"
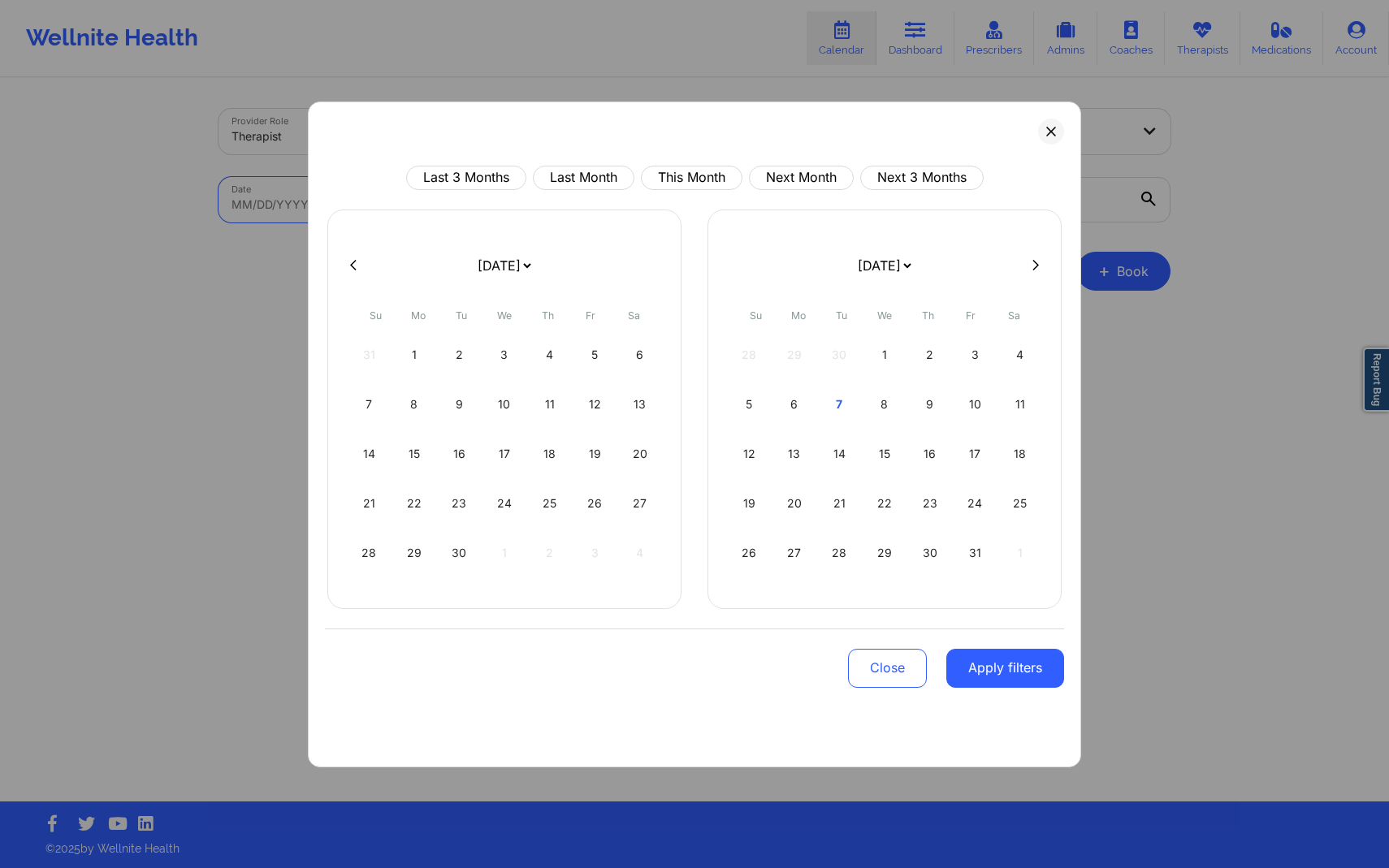
click at [471, 206] on body "Wellnite Health Calendar Dashboard Prescribers Admins Coaches Therapists Medica…" at bounding box center [694, 434] width 1389 height 868
click at [893, 411] on div "8" at bounding box center [885, 404] width 41 height 46
select select "2025-9"
select select "2025-10"
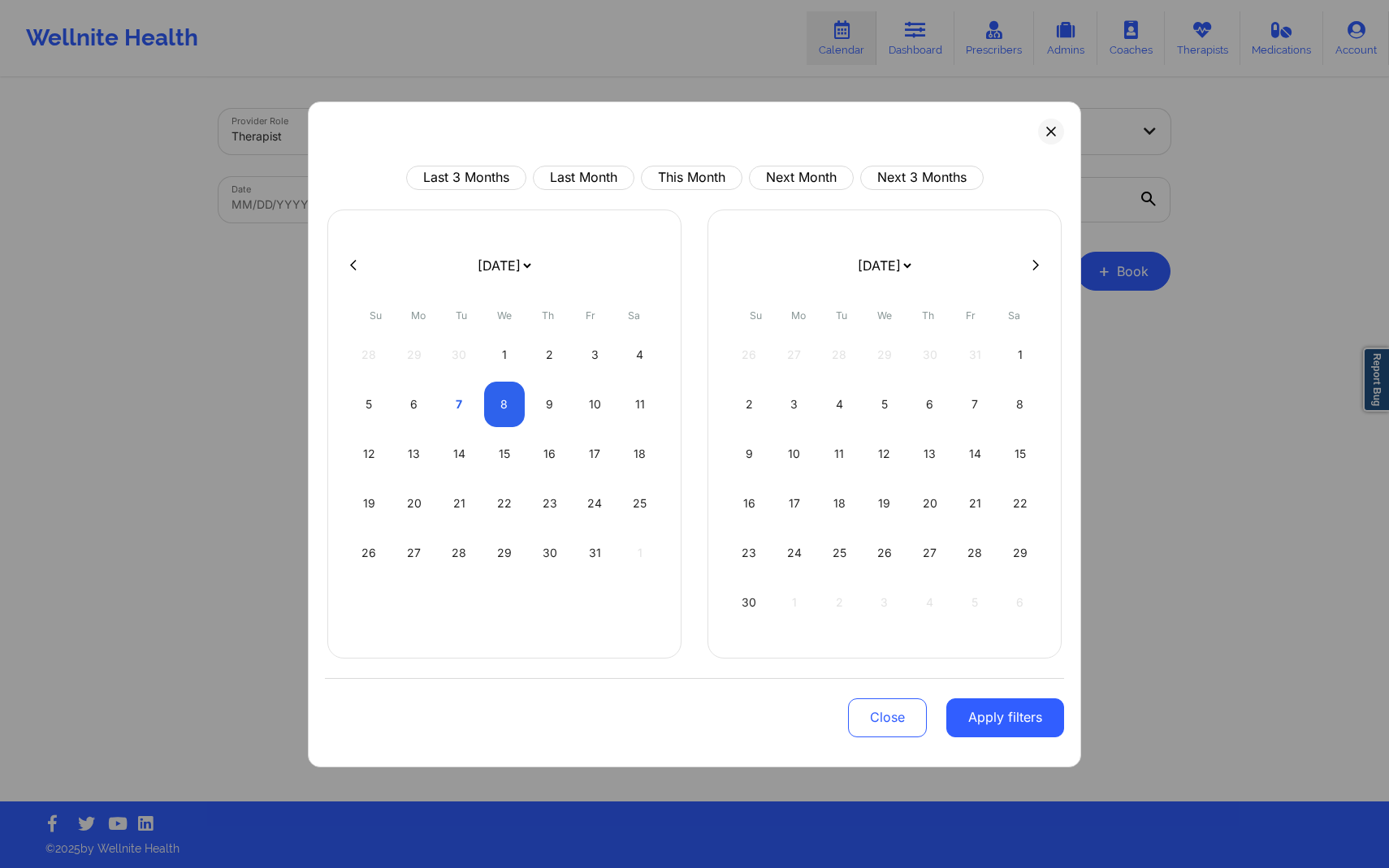
select select "2025-9"
select select "2025-10"
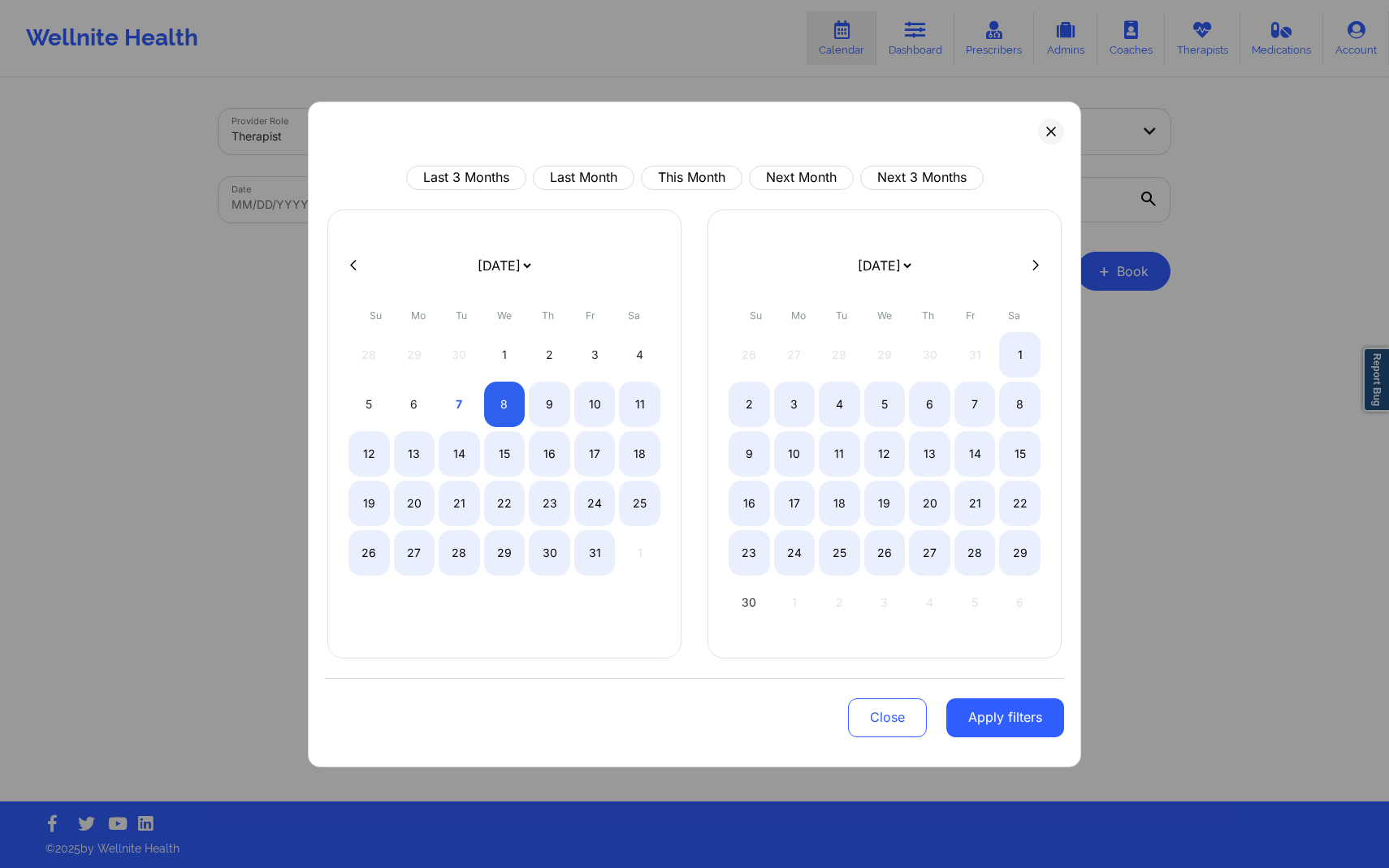
select select "2025-9"
select select "2025-10"
select select "2025-9"
select select "2025-10"
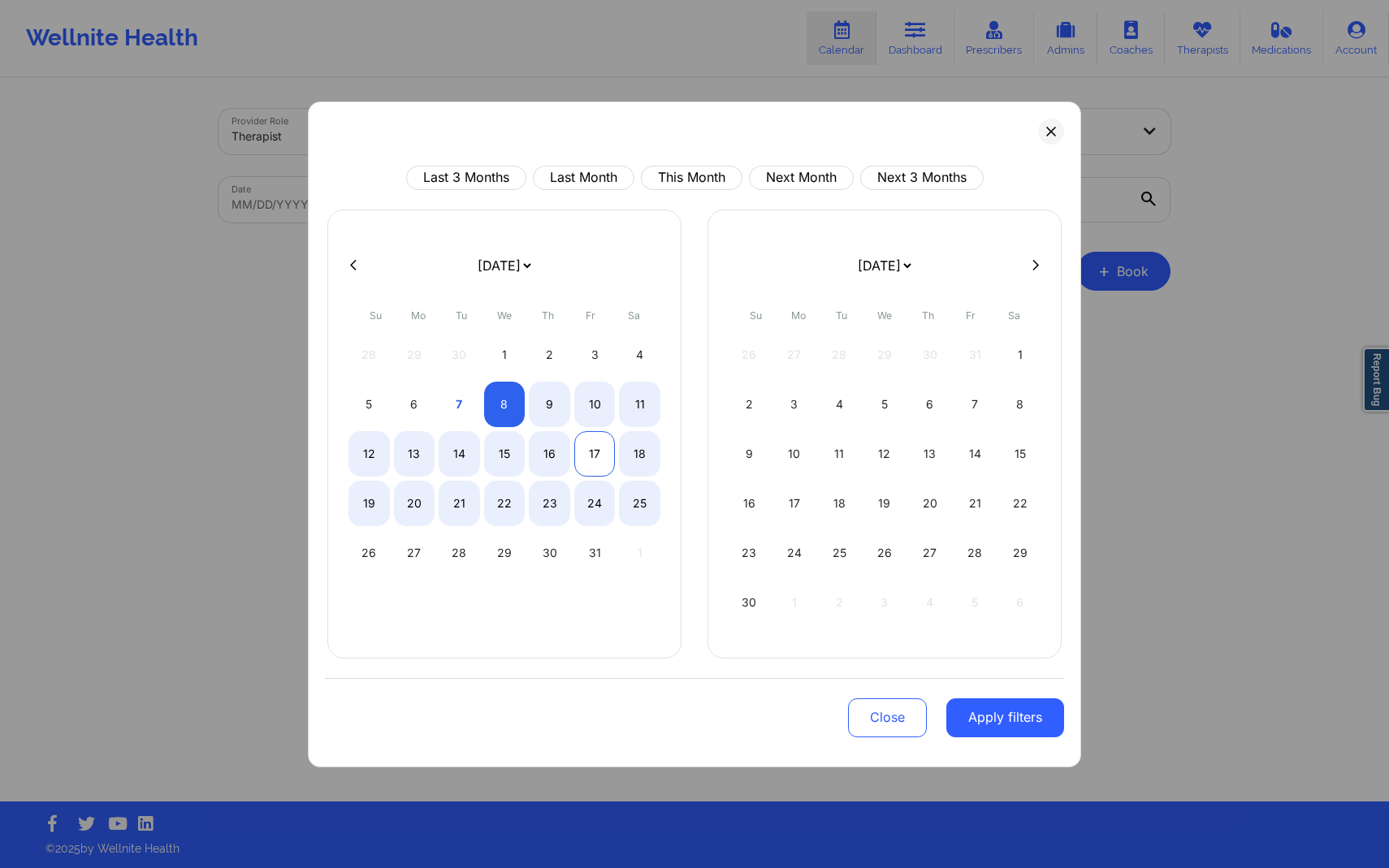
select select "2025-9"
select select "2025-10"
select select "2025-9"
select select "2025-10"
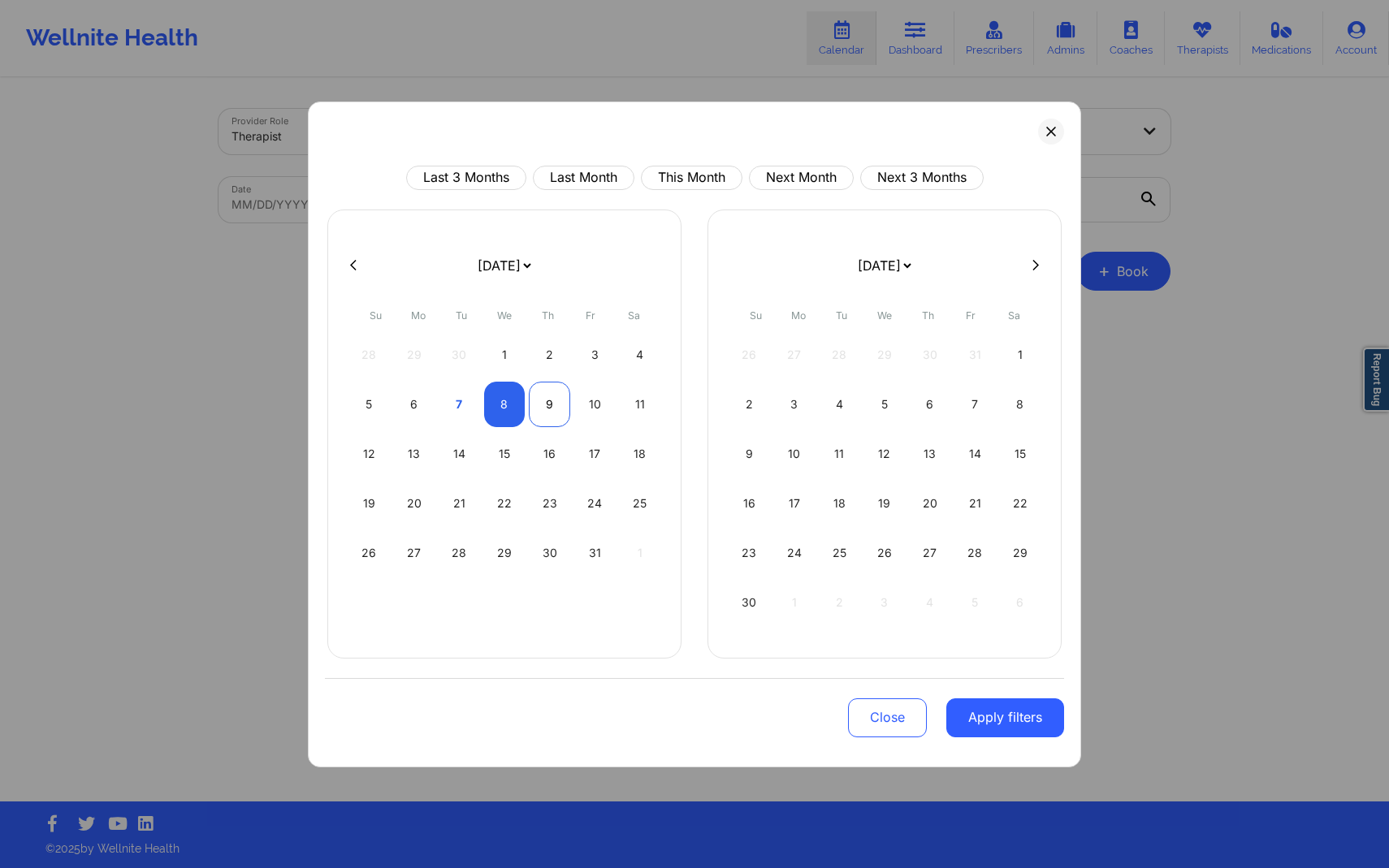
click at [556, 413] on div "9" at bounding box center [549, 404] width 41 height 46
select select "2025-9"
select select "2025-10"
click at [1003, 714] on button "Apply filters" at bounding box center [1005, 717] width 118 height 39
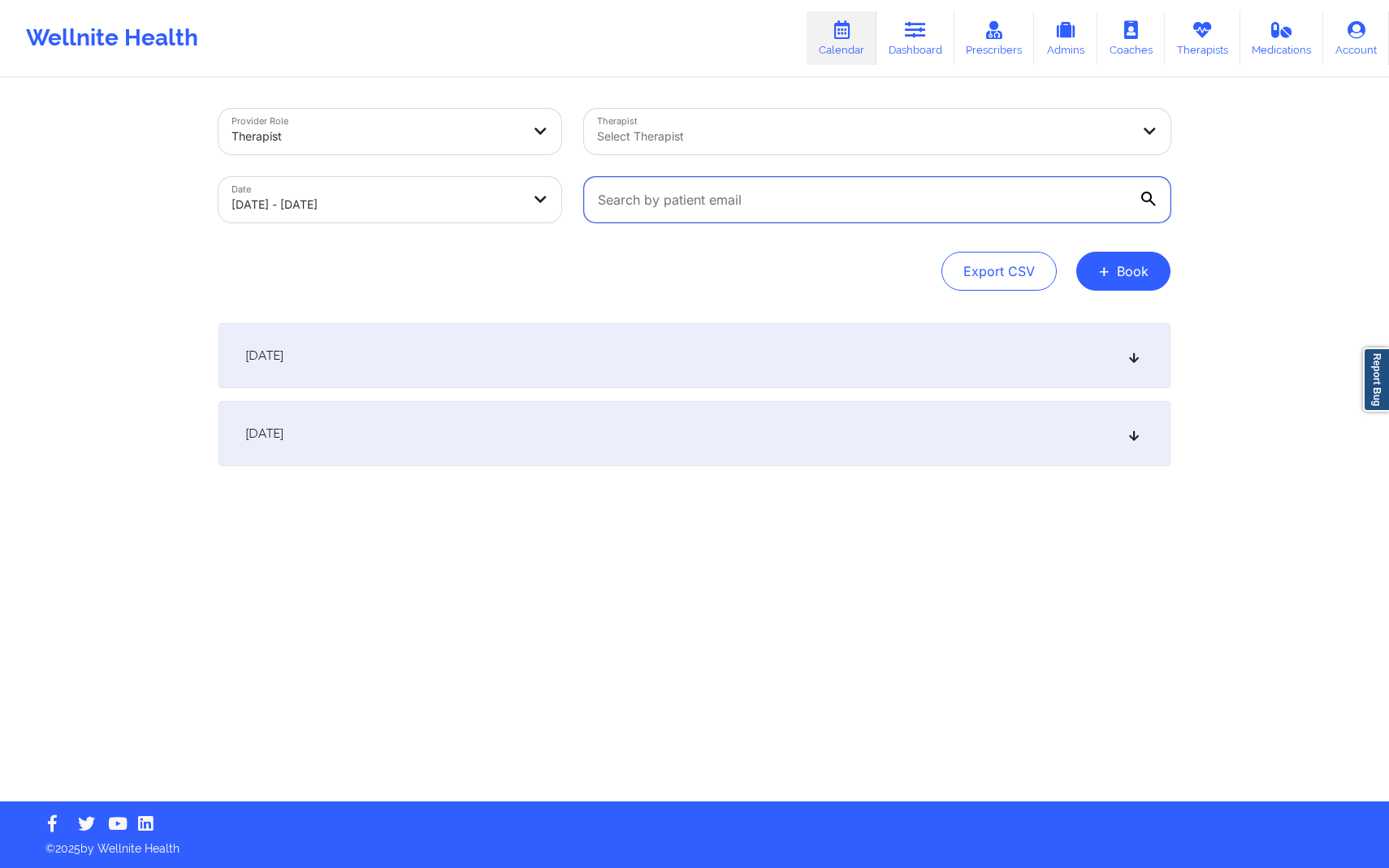
click at [870, 198] on input "text" at bounding box center [877, 199] width 586 height 46
paste input "[EMAIL_ADDRESS][DOMAIN_NAME]"
type input "[EMAIL_ADDRESS][DOMAIN_NAME]"
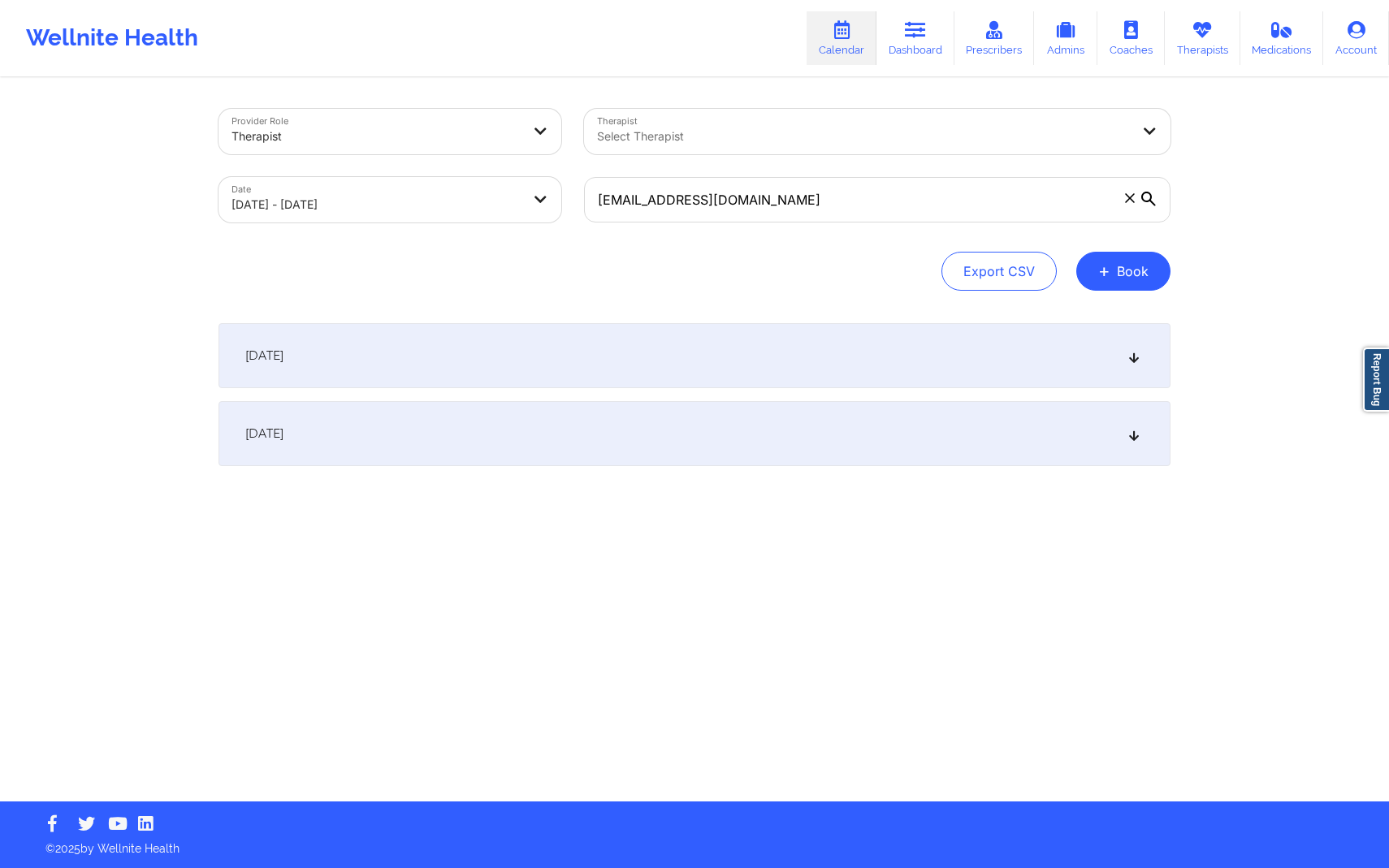
click at [1150, 199] on icon at bounding box center [1148, 199] width 14 height 14
click at [1150, 199] on input "[EMAIL_ADDRESS][DOMAIN_NAME]" at bounding box center [877, 199] width 586 height 46
click at [720, 384] on div "[DATE]" at bounding box center [694, 356] width 952 height 65
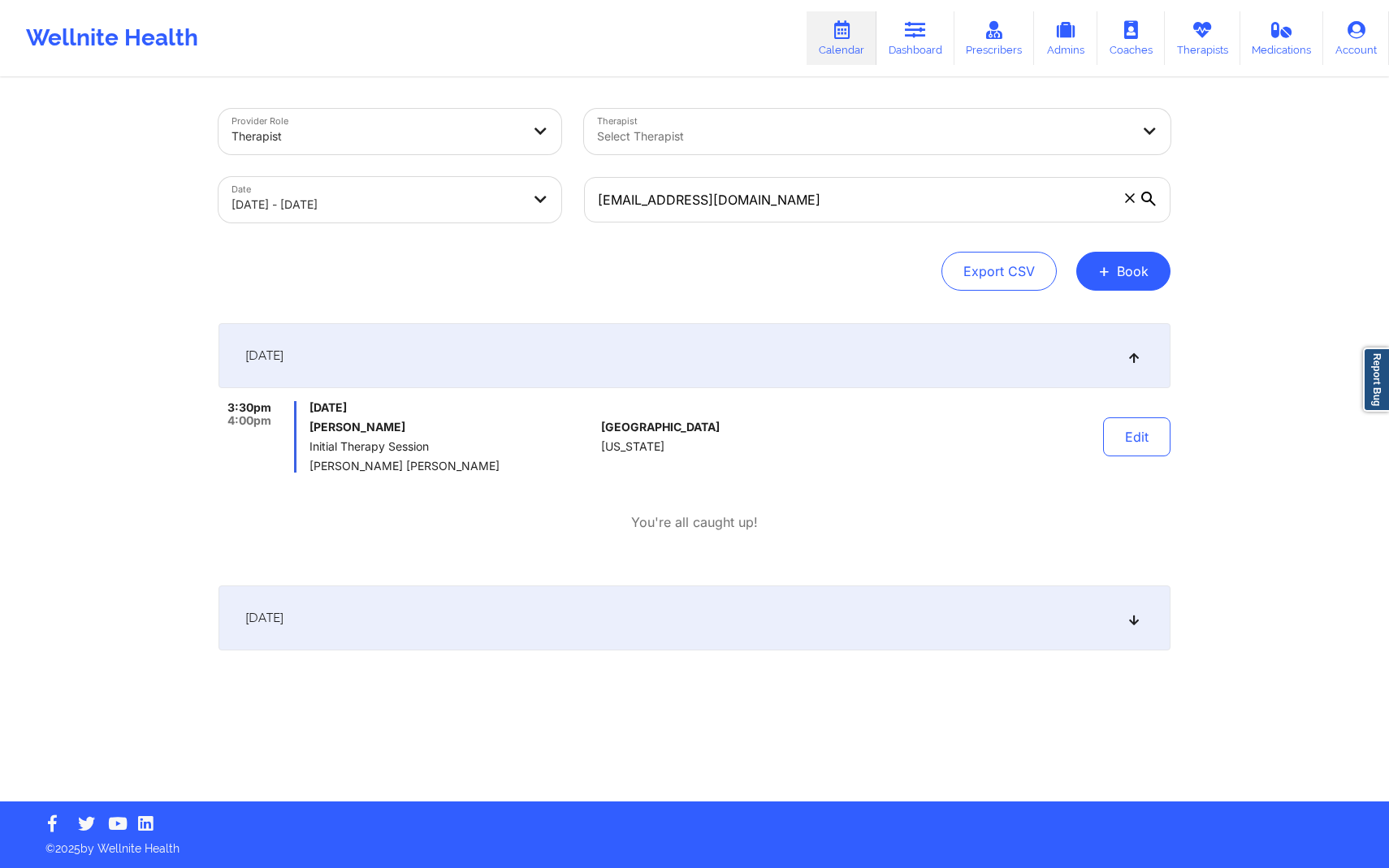
click at [709, 261] on div "Export CSV + Book" at bounding box center [694, 270] width 952 height 39
click at [921, 51] on link "Dashboard" at bounding box center [915, 39] width 78 height 54
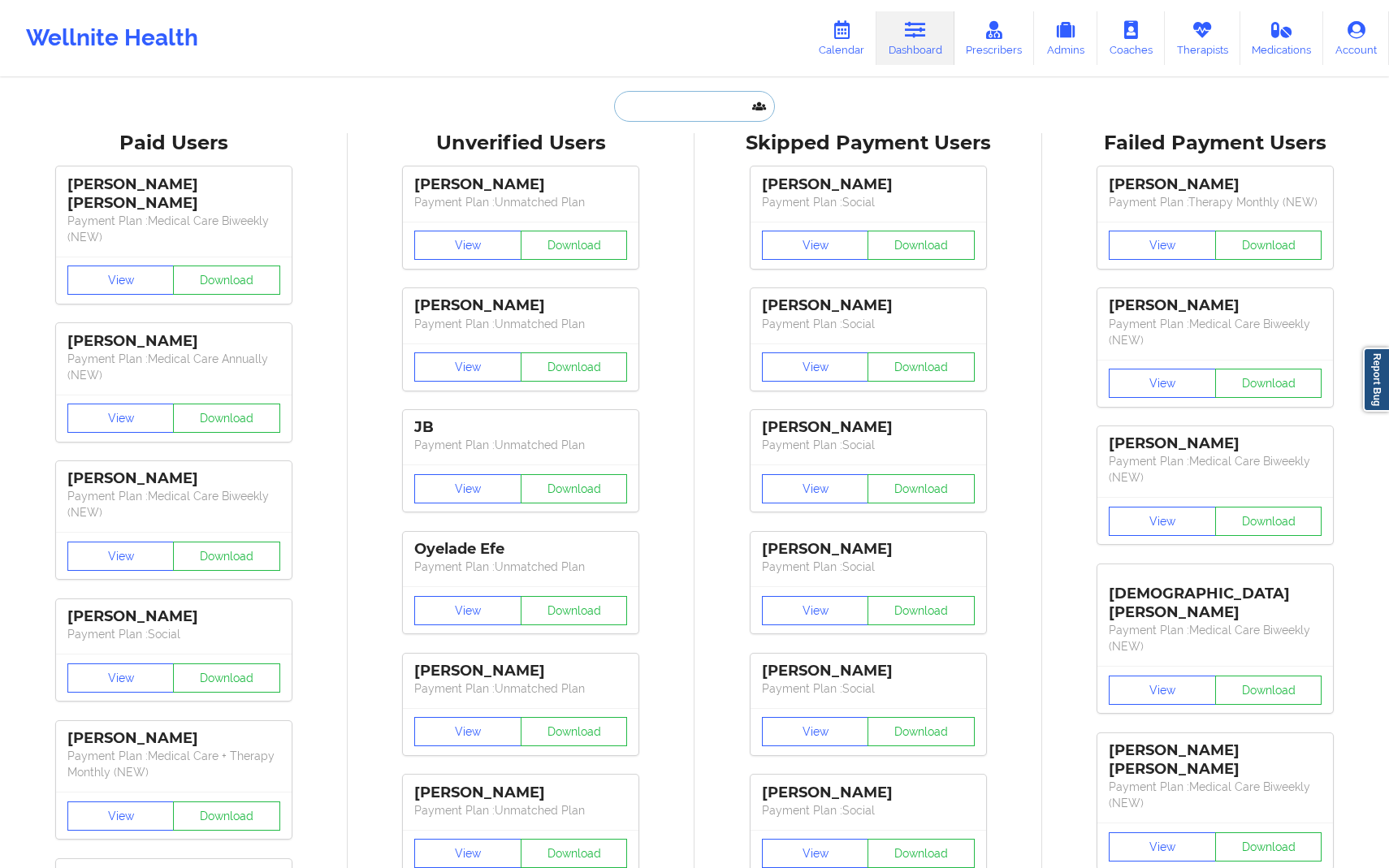
click at [687, 97] on input "text" at bounding box center [694, 106] width 161 height 31
paste input "[EMAIL_ADDRESS][DOMAIN_NAME]"
type input "[EMAIL_ADDRESS][DOMAIN_NAME]"
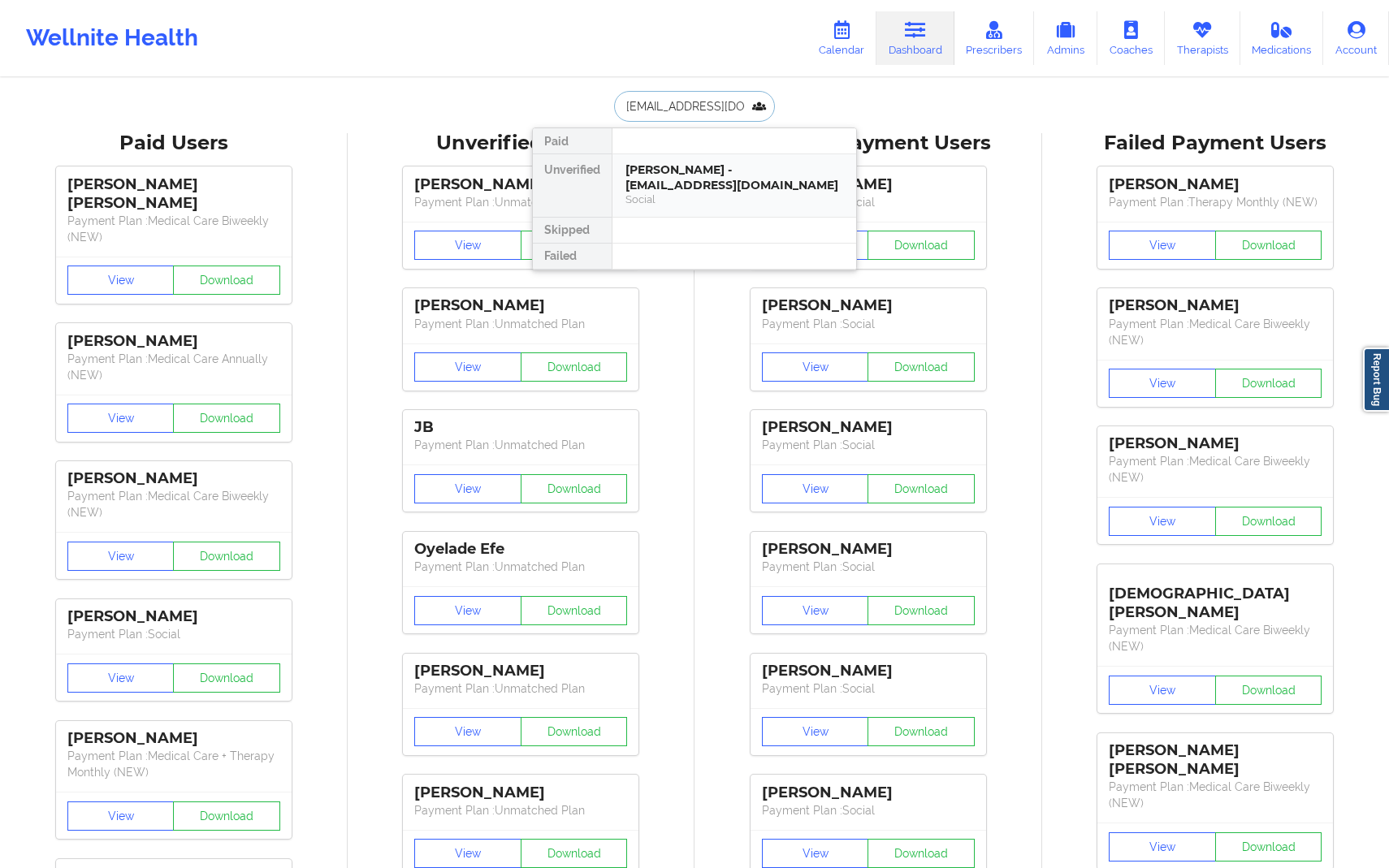
click at [688, 204] on div "Social" at bounding box center [735, 199] width 218 height 13
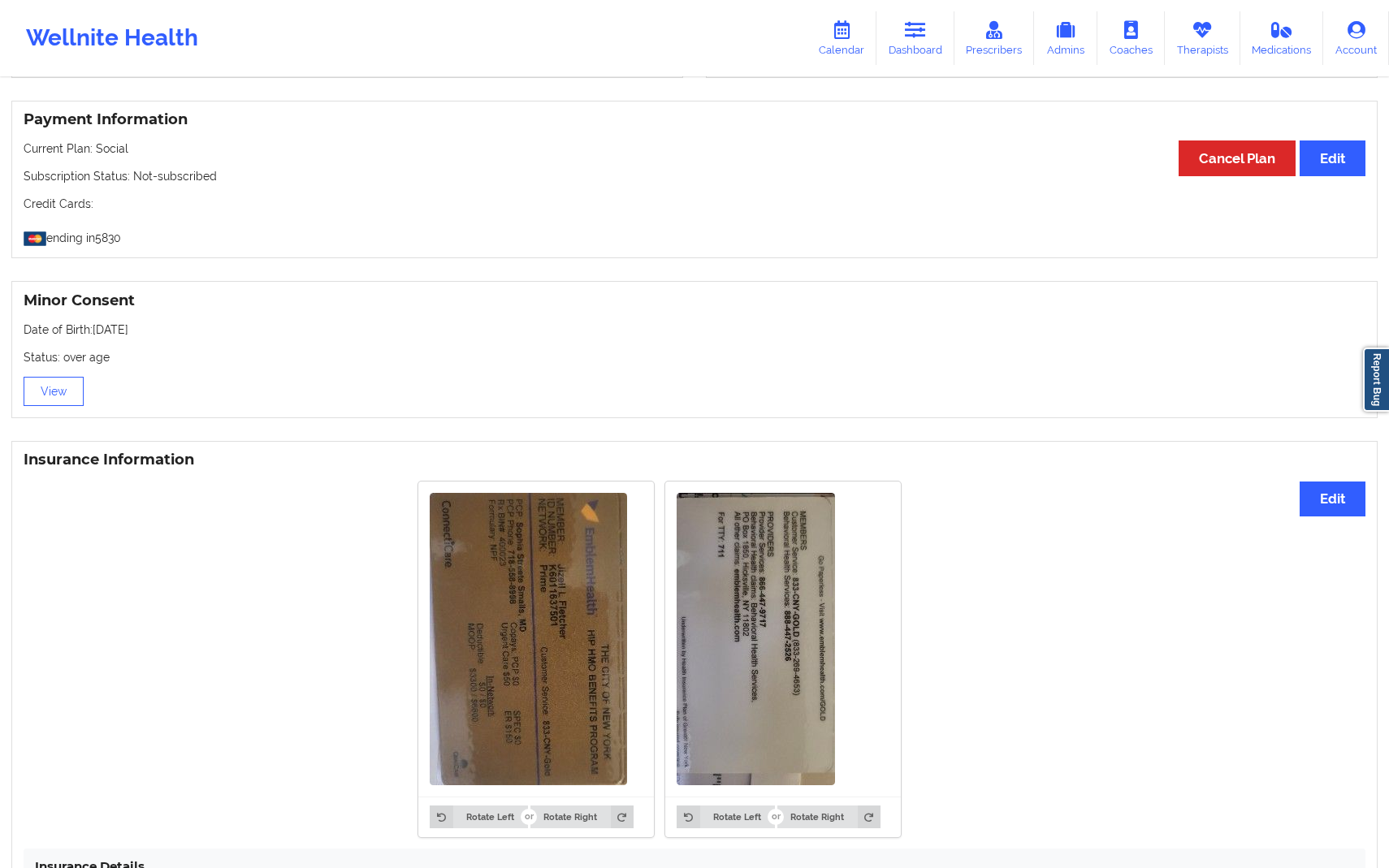
scroll to position [829, 0]
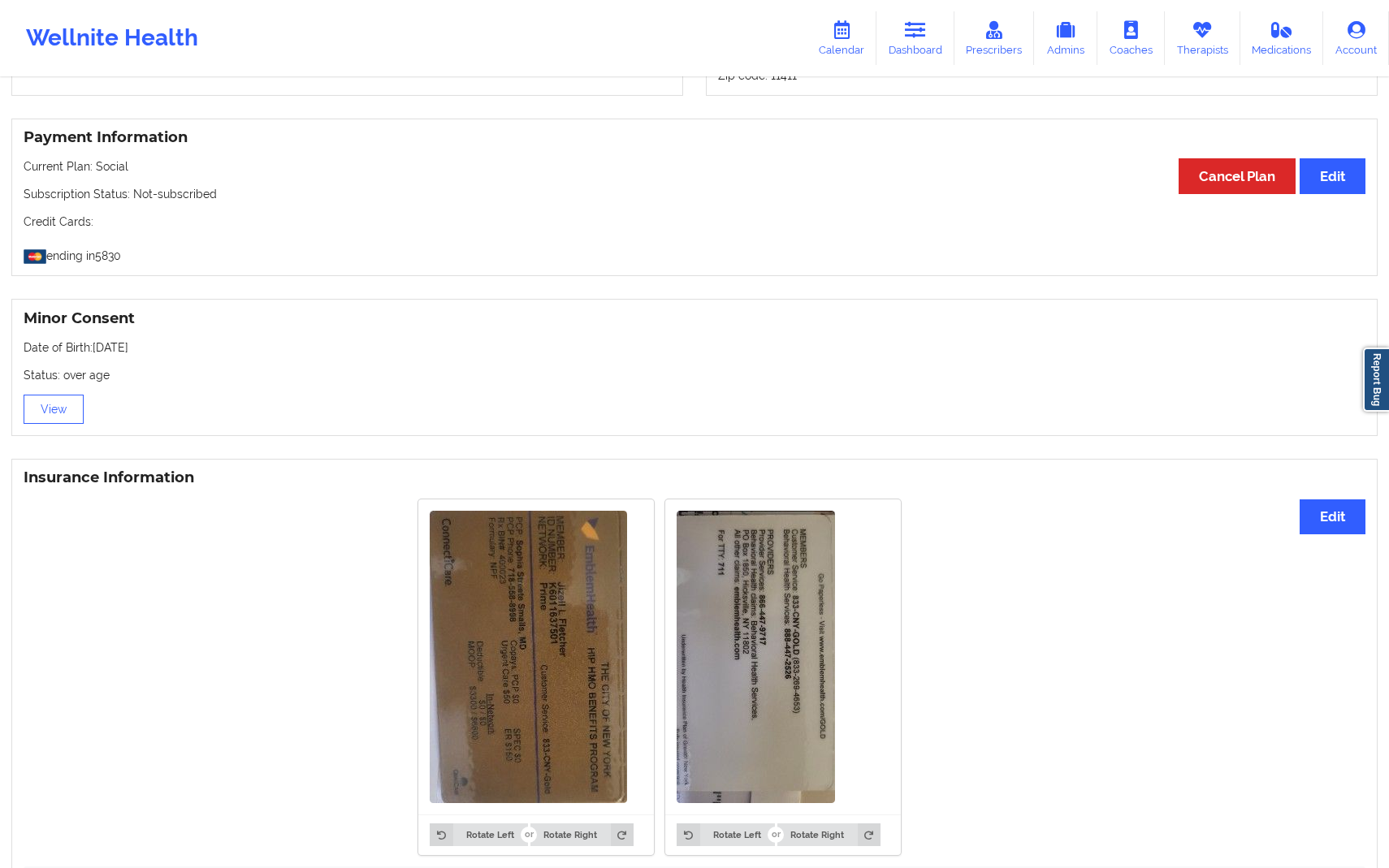
click at [996, 223] on p "Credit Cards:" at bounding box center [694, 222] width 1342 height 16
click at [905, 51] on link "Dashboard" at bounding box center [915, 39] width 78 height 54
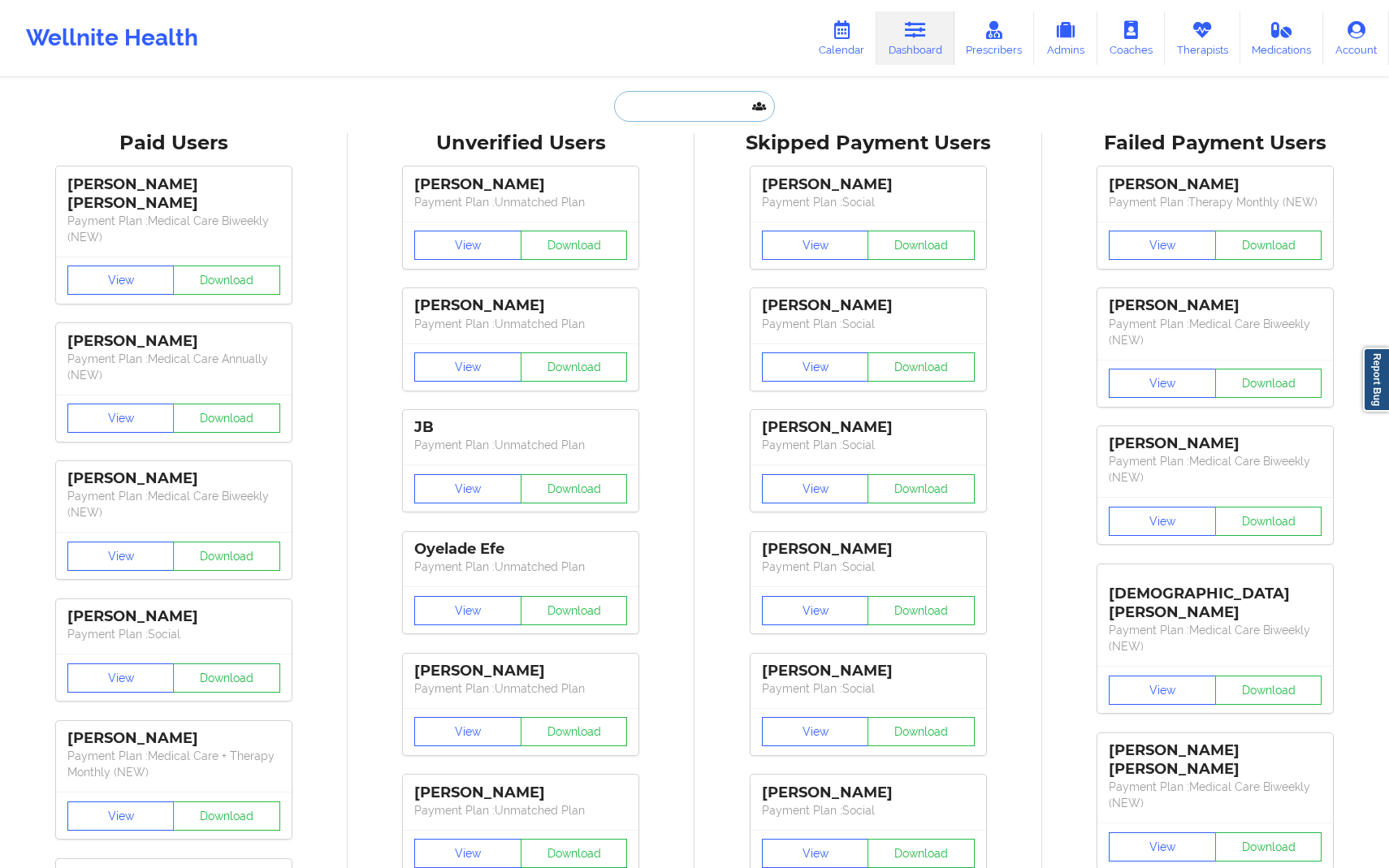
click at [658, 97] on input "text" at bounding box center [694, 106] width 161 height 31
paste input "[EMAIL_ADDRESS][DOMAIN_NAME]"
type input "[EMAIL_ADDRESS][DOMAIN_NAME]"
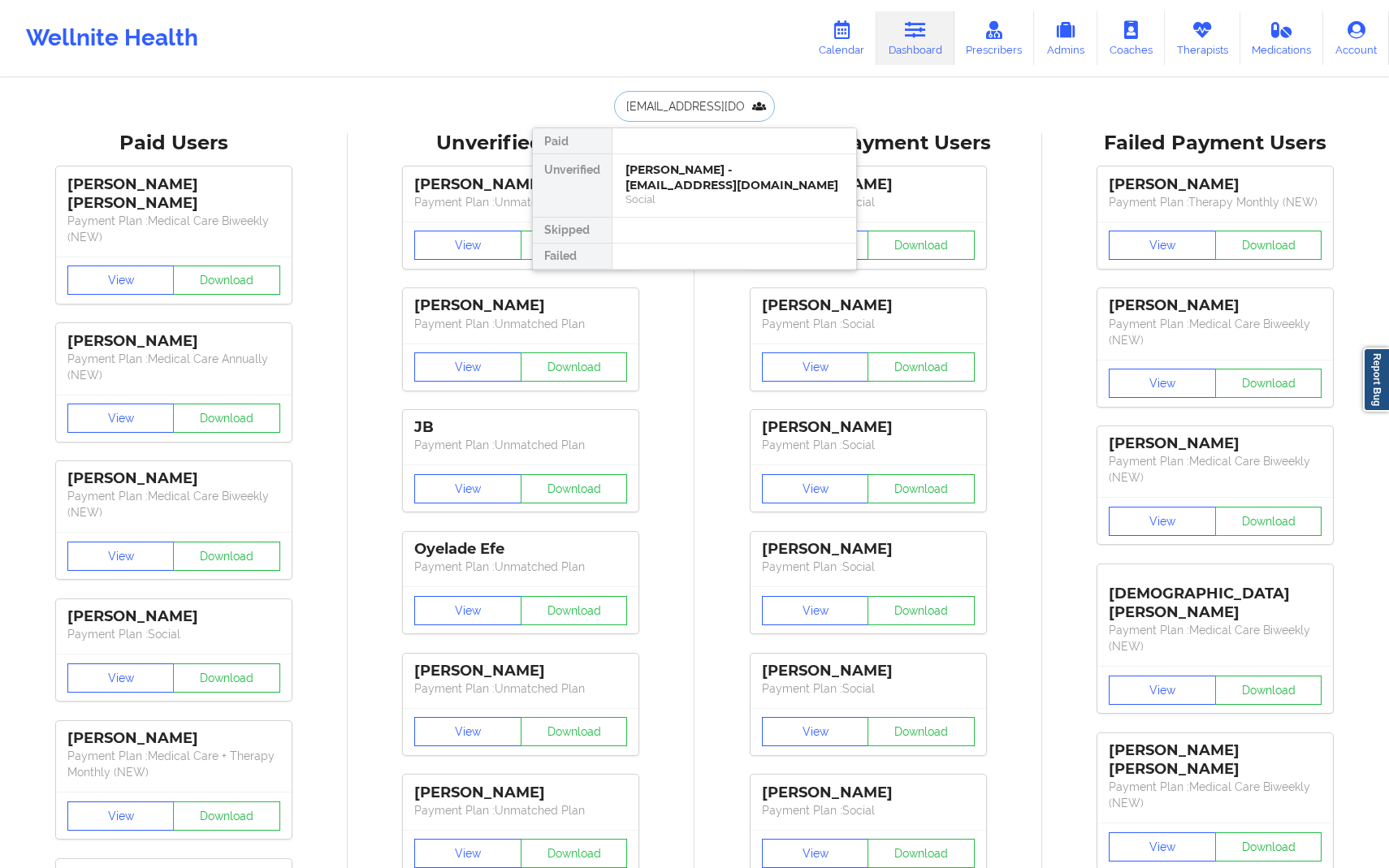
scroll to position [0, 6]
click at [705, 200] on div "Social" at bounding box center [735, 199] width 218 height 13
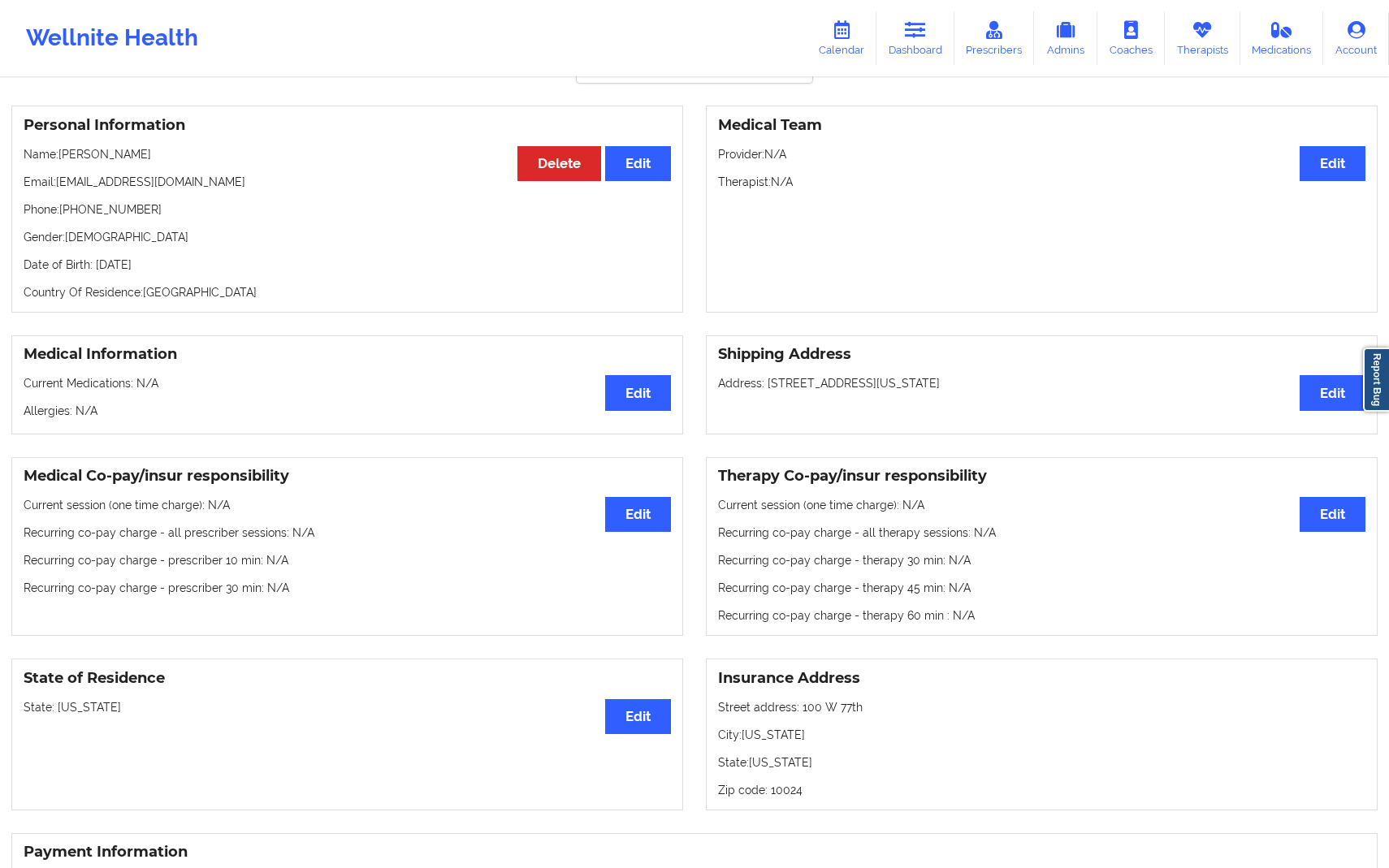
scroll to position [71, 0]
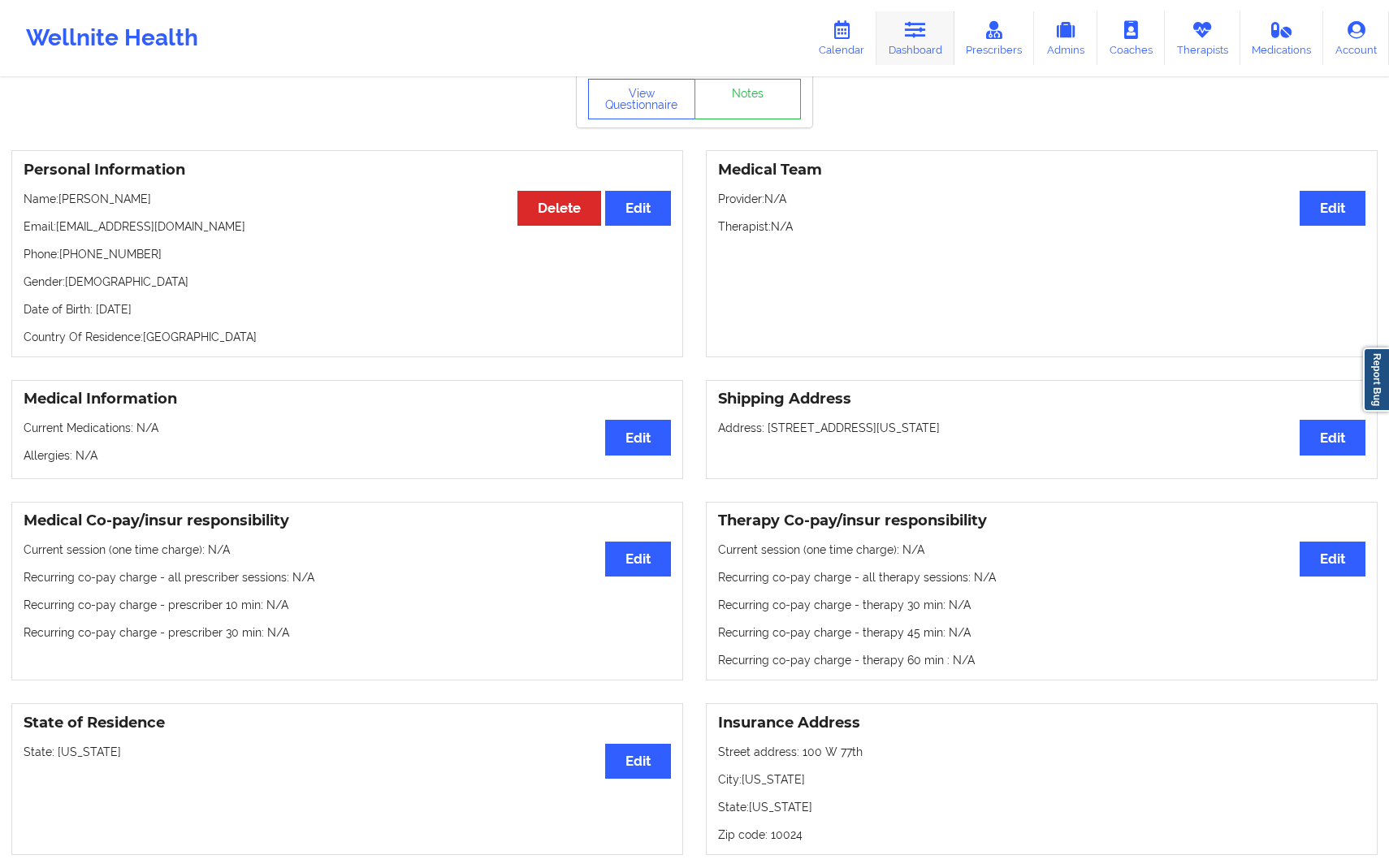
click at [924, 43] on link "Dashboard" at bounding box center [915, 39] width 78 height 54
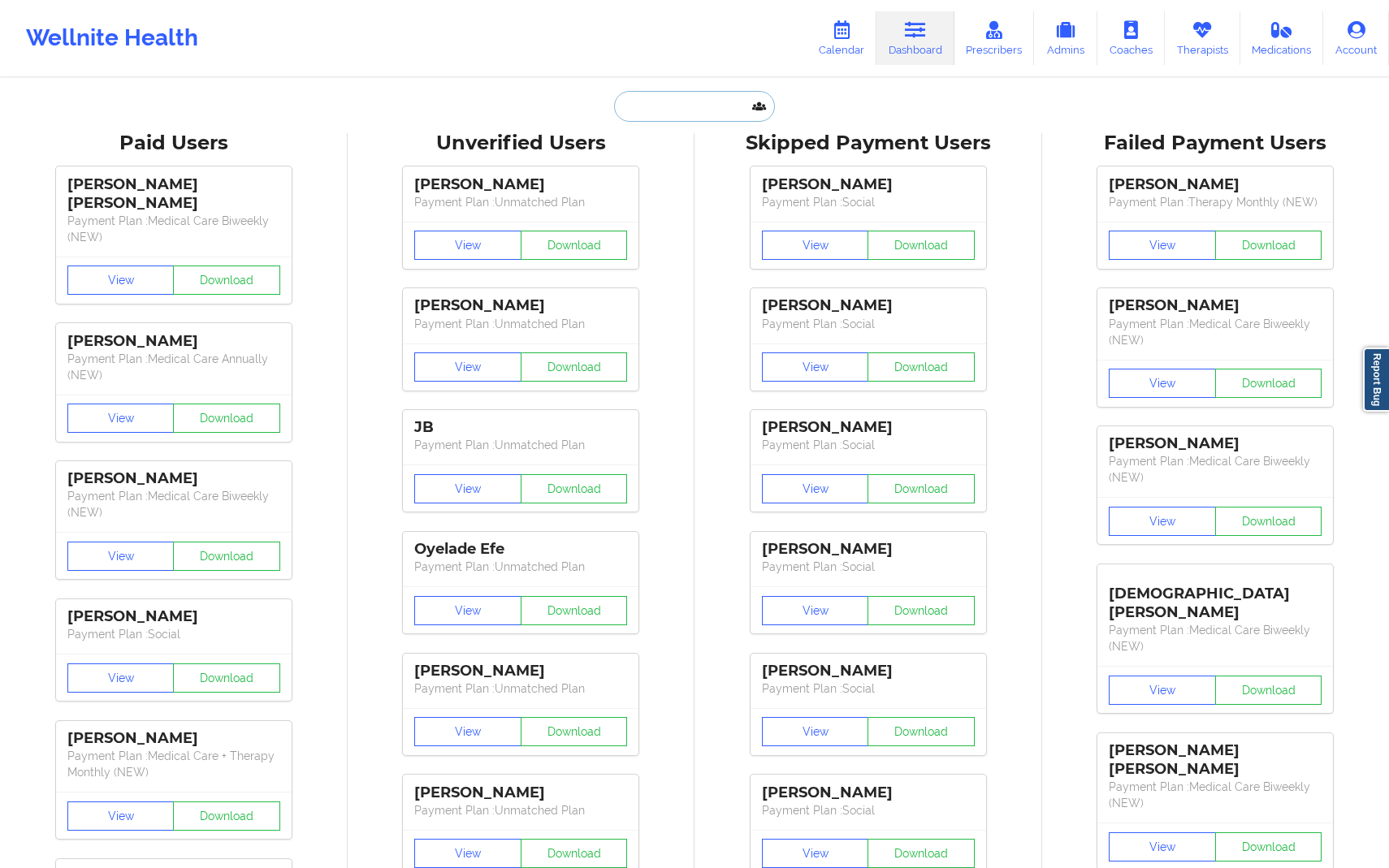
click at [686, 120] on input "text" at bounding box center [694, 106] width 161 height 31
paste input "[EMAIL_ADDRESS][DOMAIN_NAME]"
type input "[EMAIL_ADDRESS][DOMAIN_NAME]"
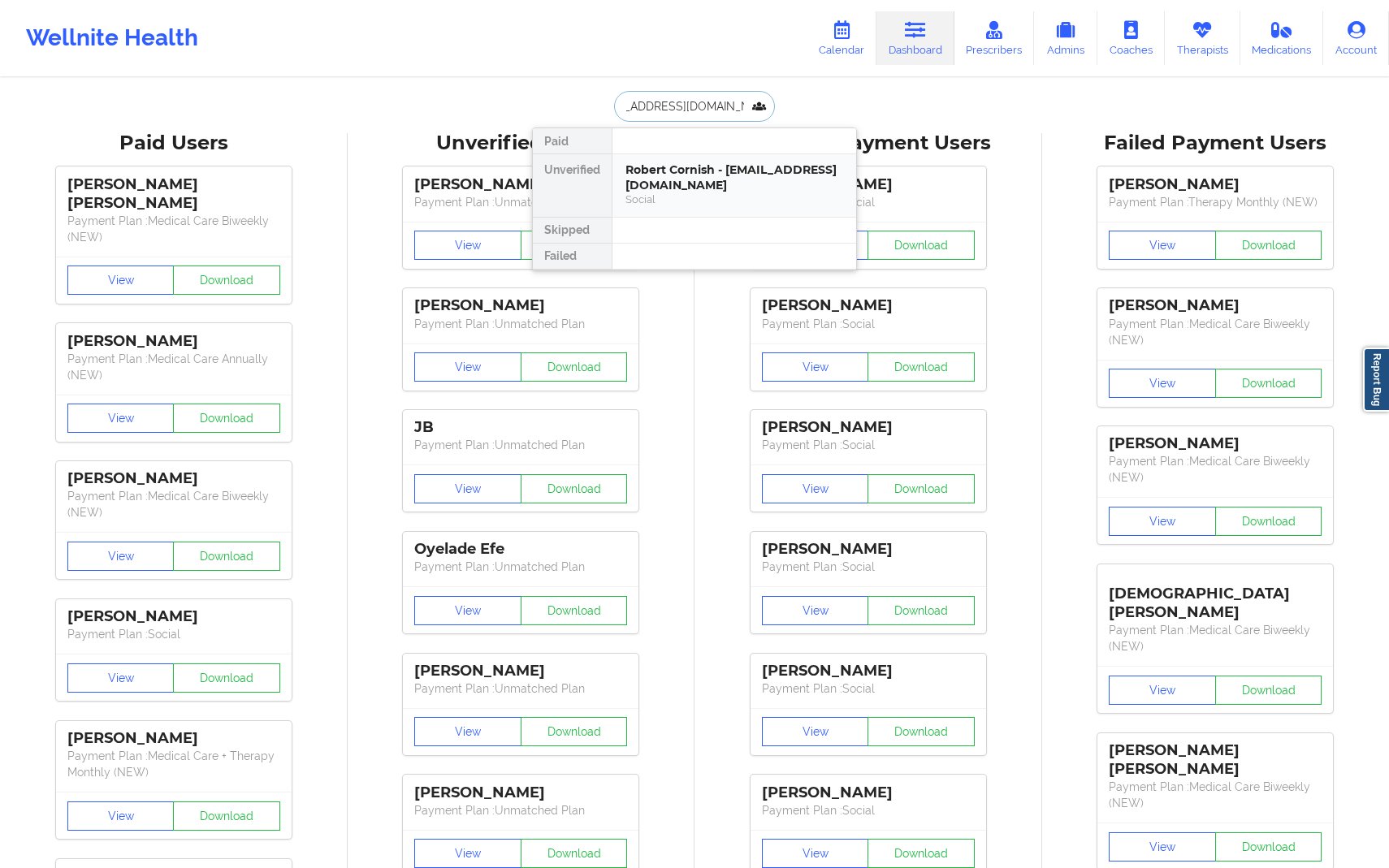
click at [623, 190] on div "Robert Cornish - [EMAIL_ADDRESS][DOMAIN_NAME] Social" at bounding box center [734, 186] width 244 height 63
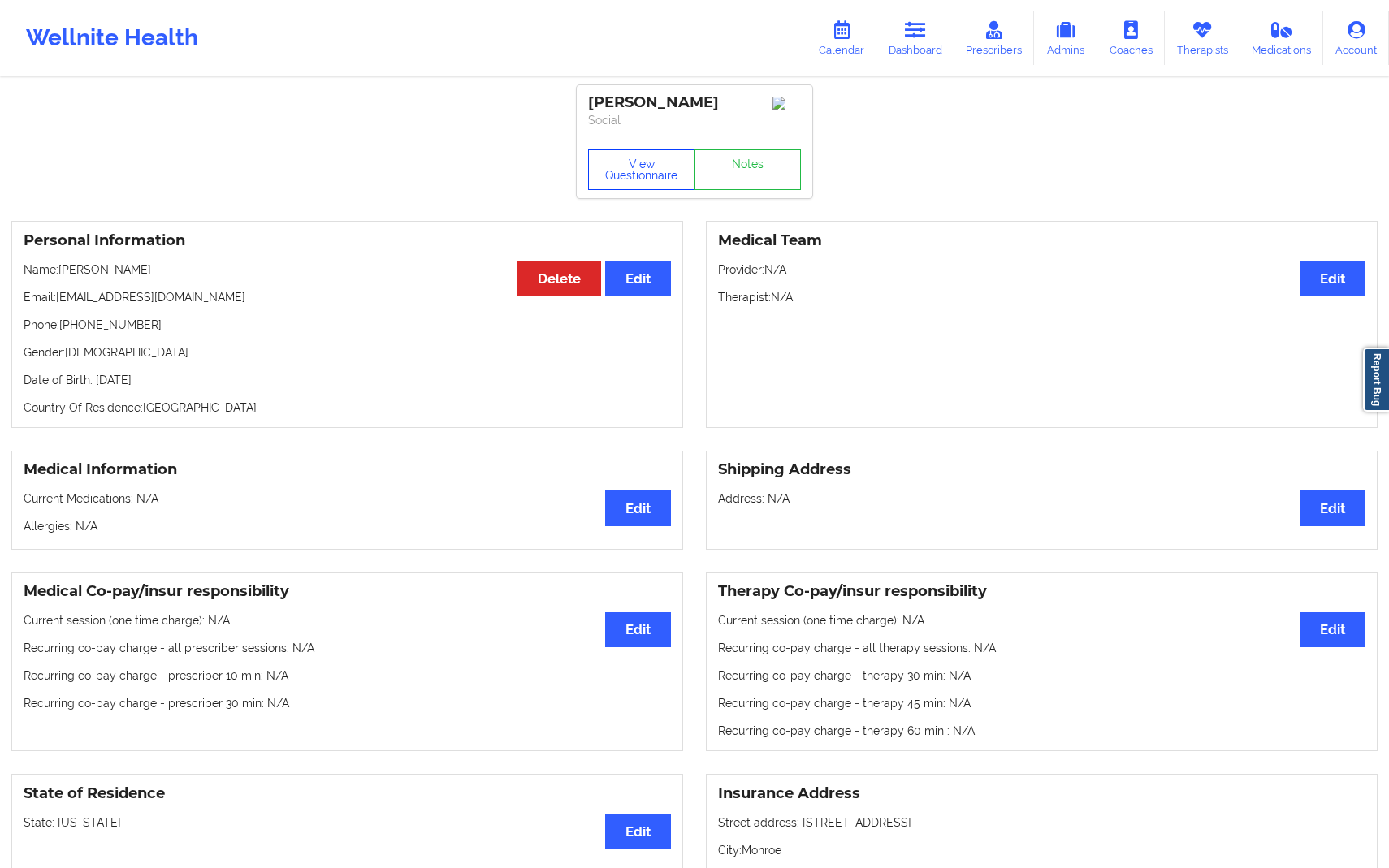
click at [634, 180] on button "View Questionnaire" at bounding box center [641, 169] width 107 height 40
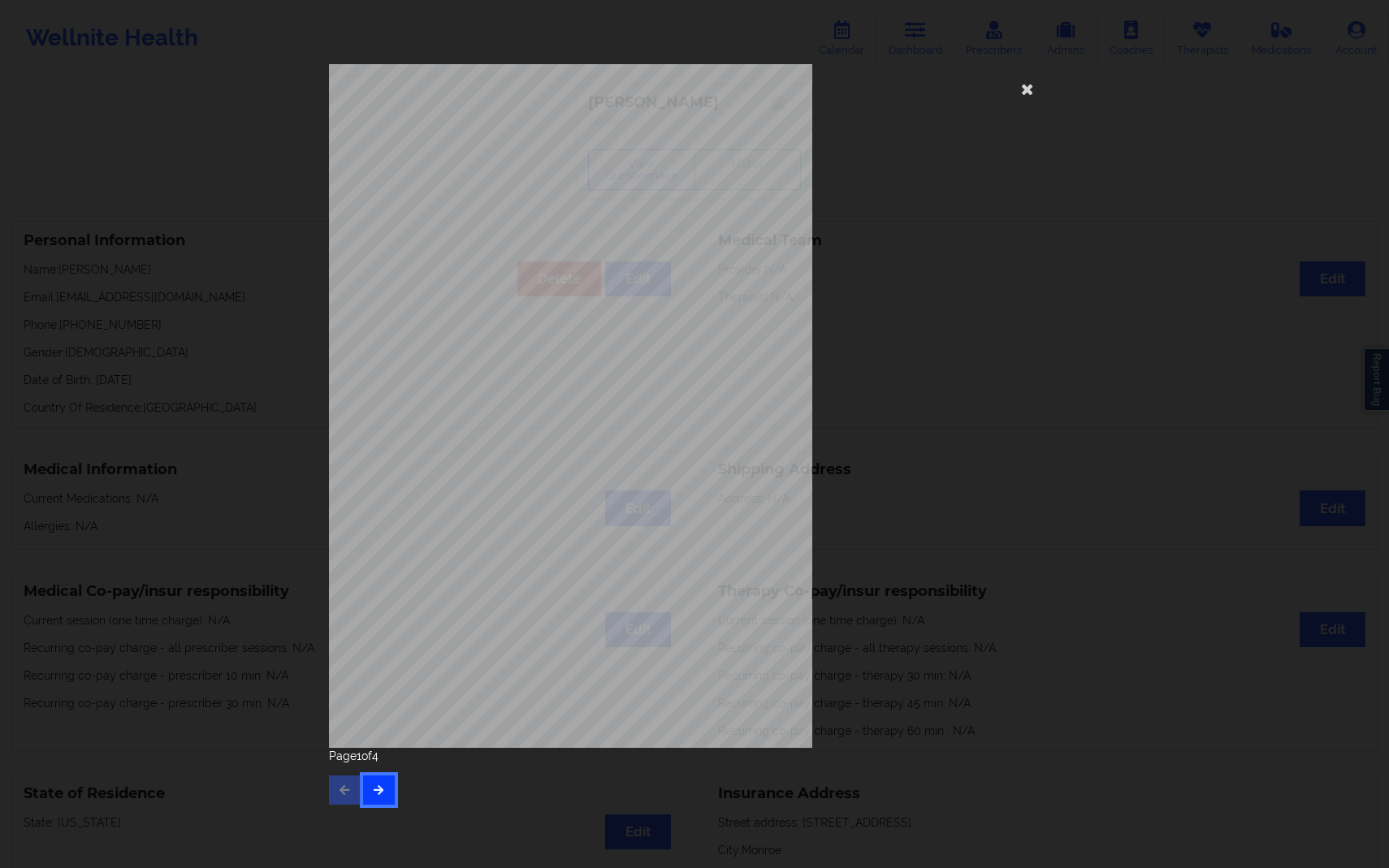
click at [381, 784] on icon "button" at bounding box center [378, 789] width 13 height 10
click at [1031, 88] on icon at bounding box center [1028, 88] width 26 height 26
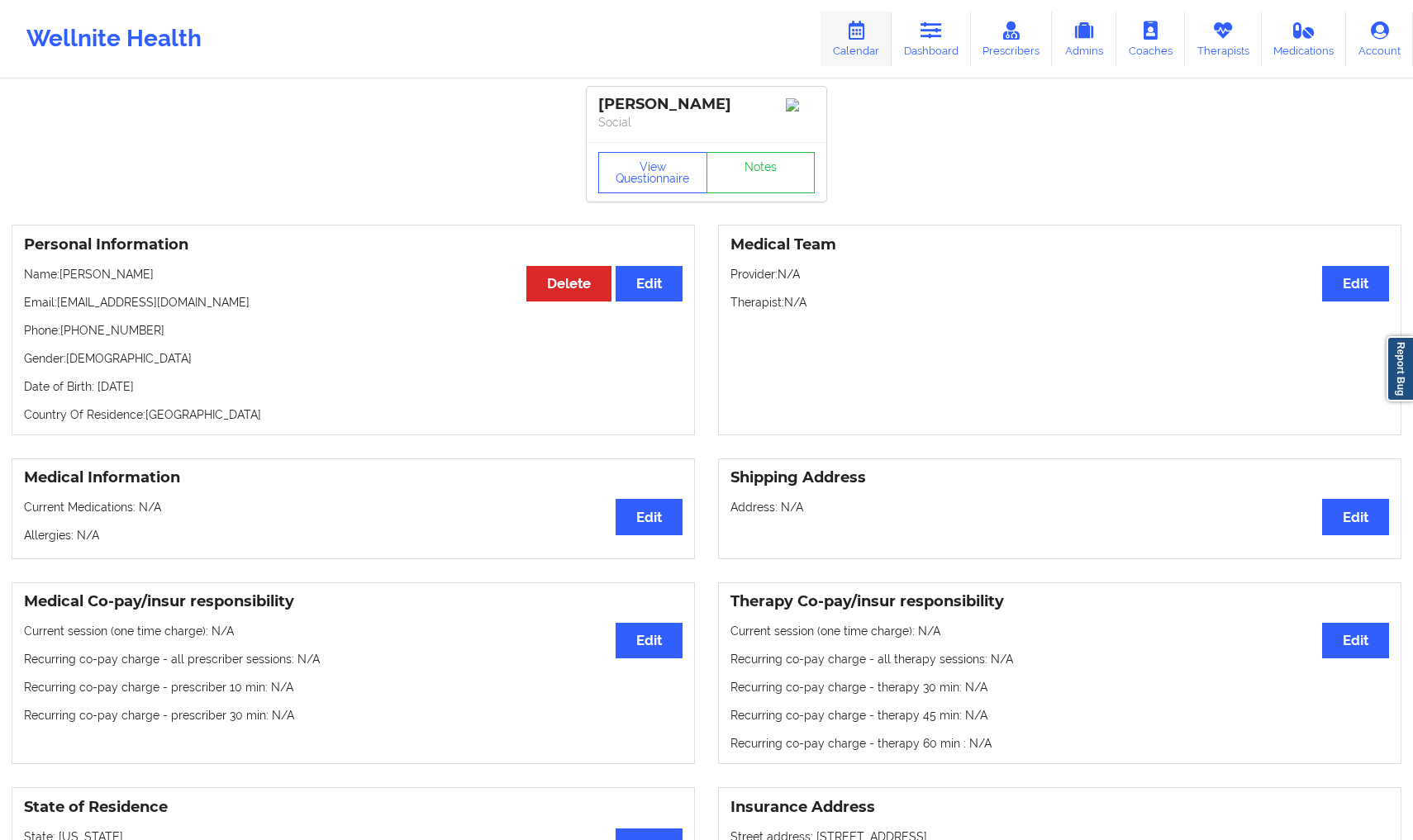
click at [868, 41] on link "Calendar" at bounding box center [856, 39] width 71 height 55
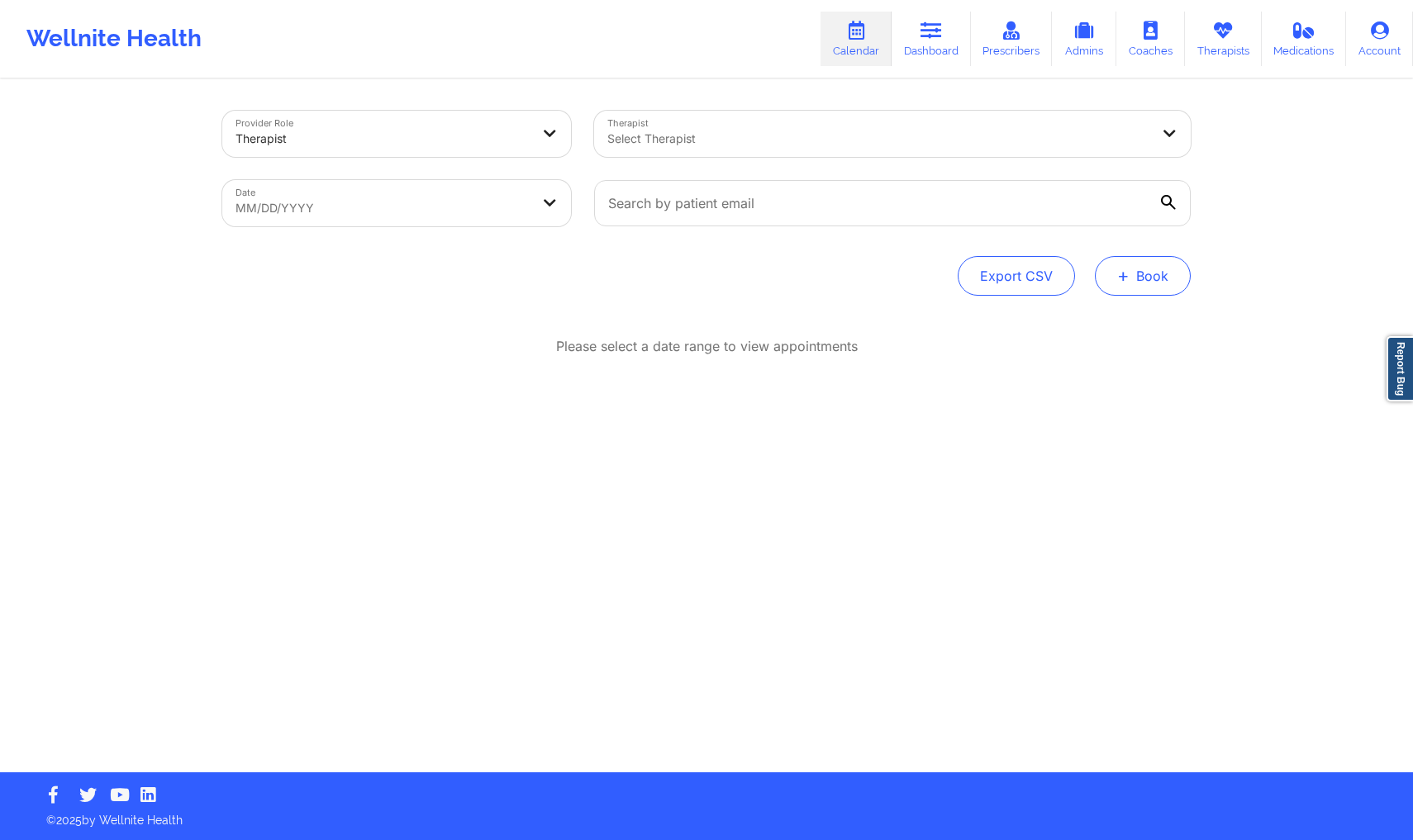
click at [1151, 274] on button "+ Book" at bounding box center [1142, 275] width 96 height 39
click at [1083, 322] on button "Therapy Session" at bounding box center [1115, 328] width 126 height 27
